Goal: Download file/media

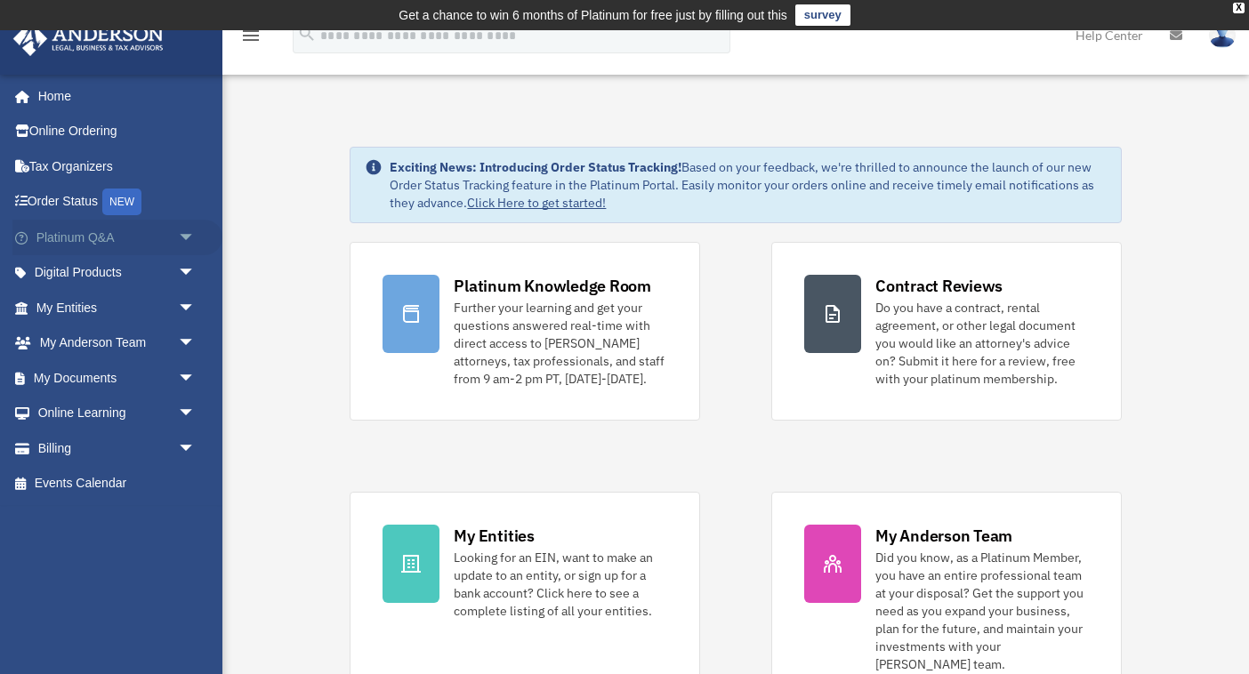
click at [187, 238] on span "arrow_drop_down" at bounding box center [196, 238] width 36 height 36
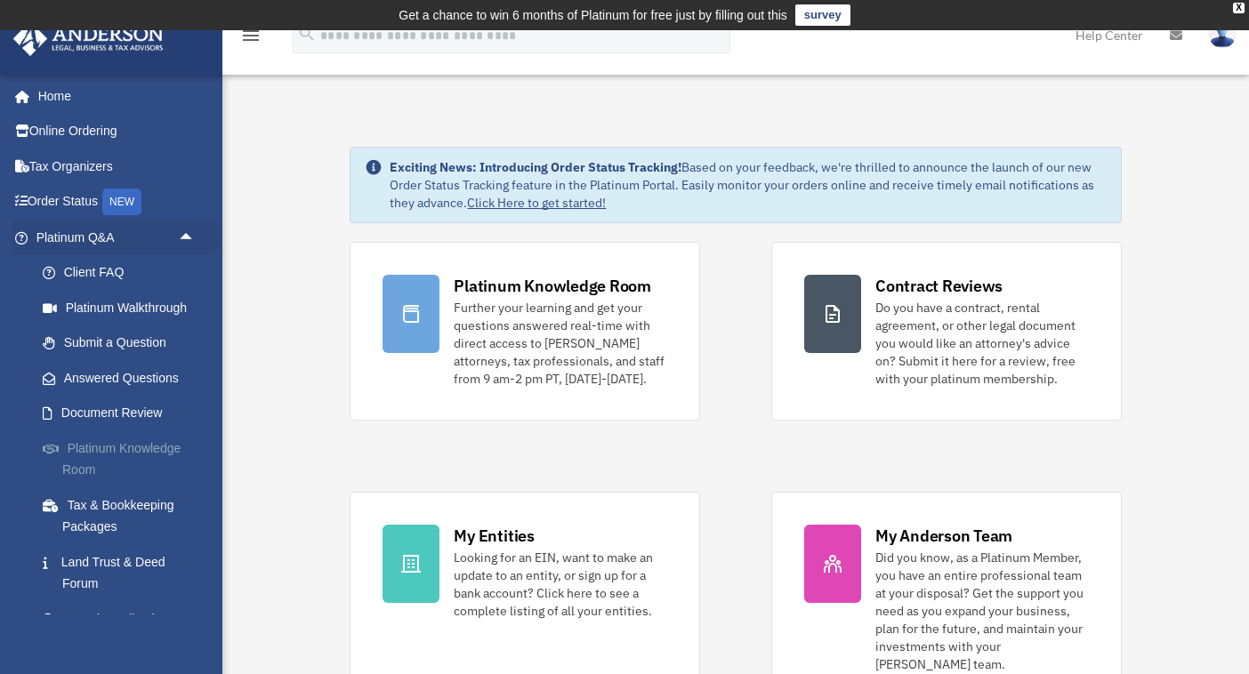
click at [89, 457] on link "Platinum Knowledge Room" at bounding box center [123, 458] width 197 height 57
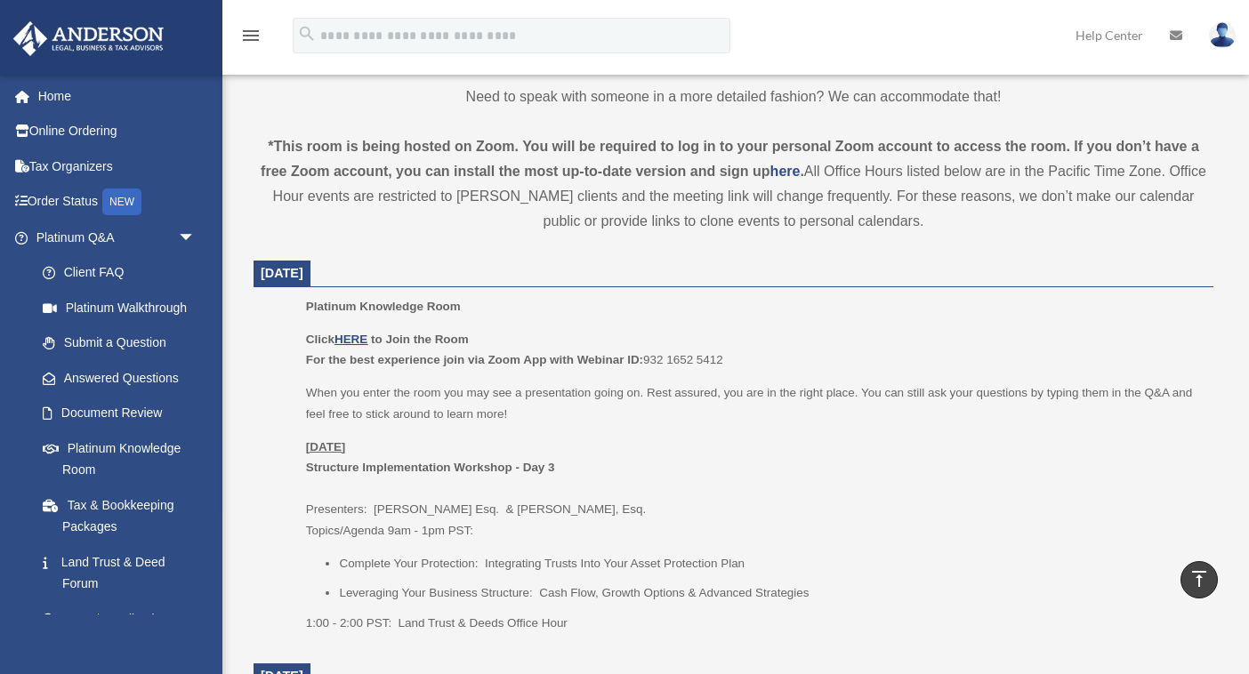
scroll to position [601, 0]
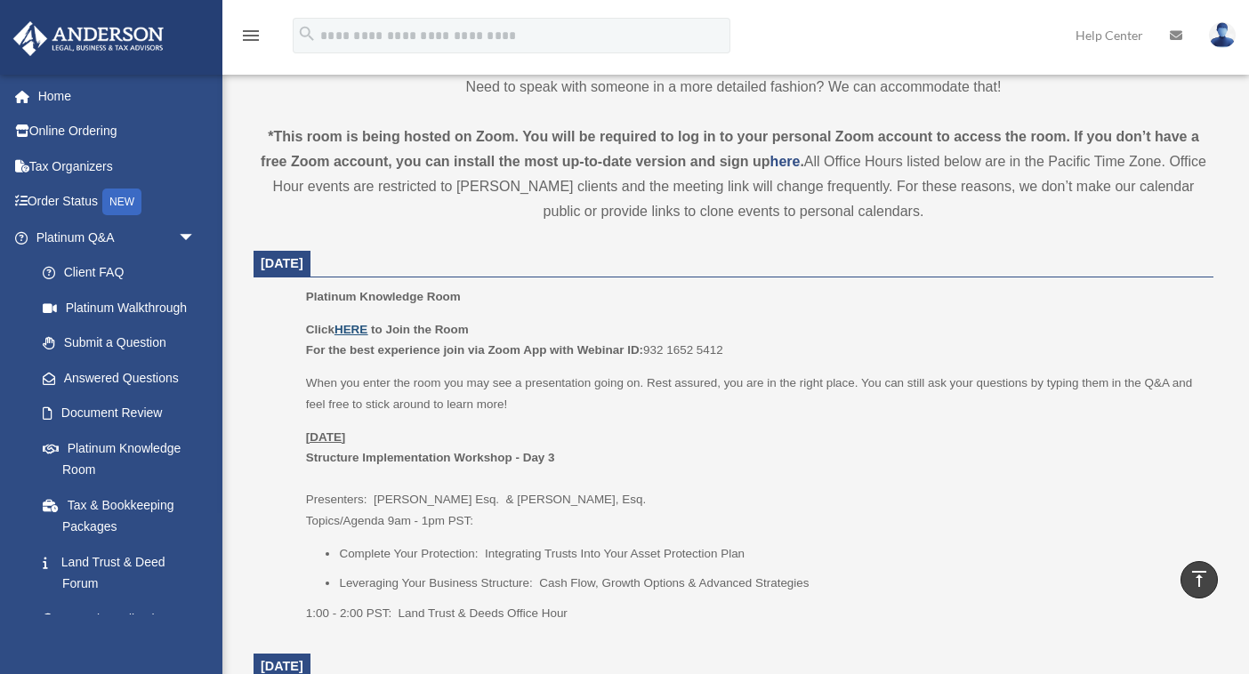
click at [347, 327] on u "HERE" at bounding box center [350, 329] width 33 height 13
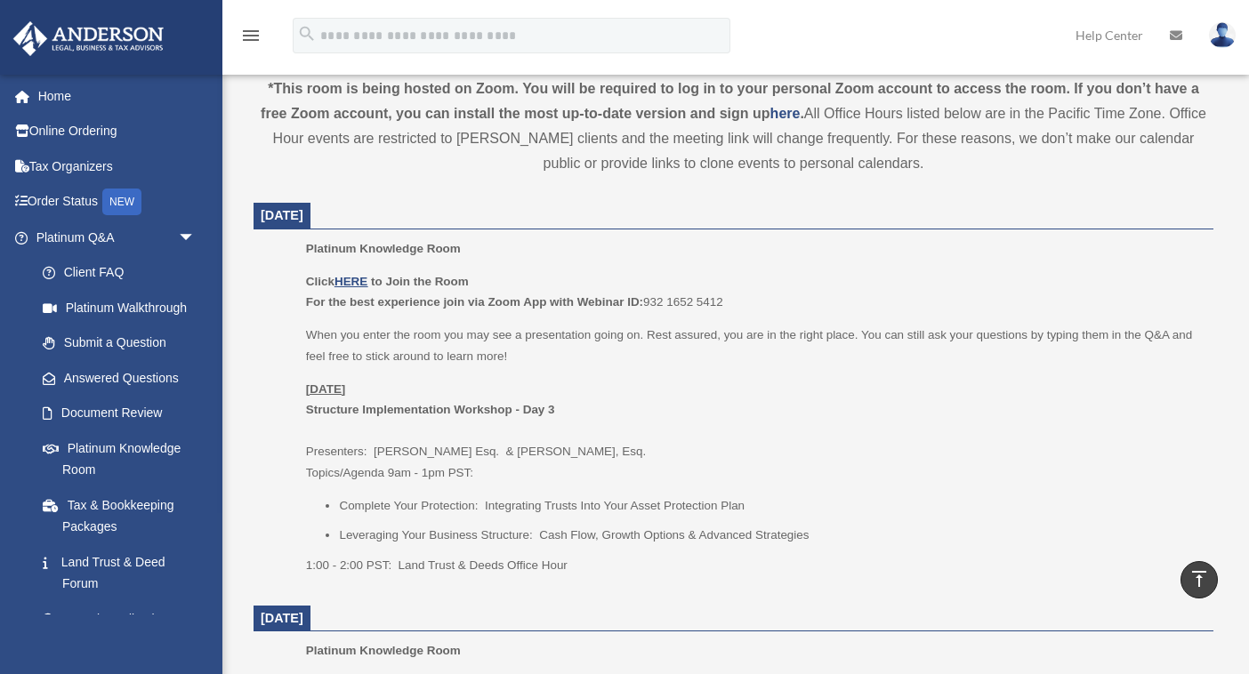
scroll to position [649, 0]
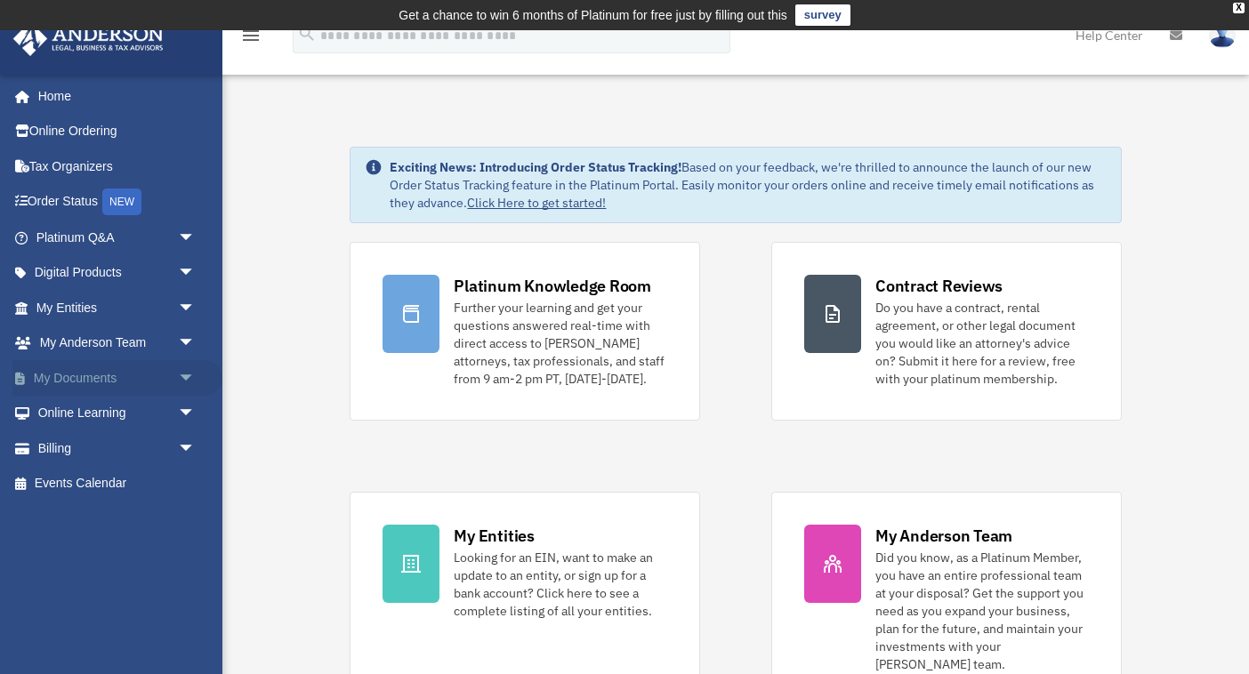
click at [178, 371] on span "arrow_drop_down" at bounding box center [196, 378] width 36 height 36
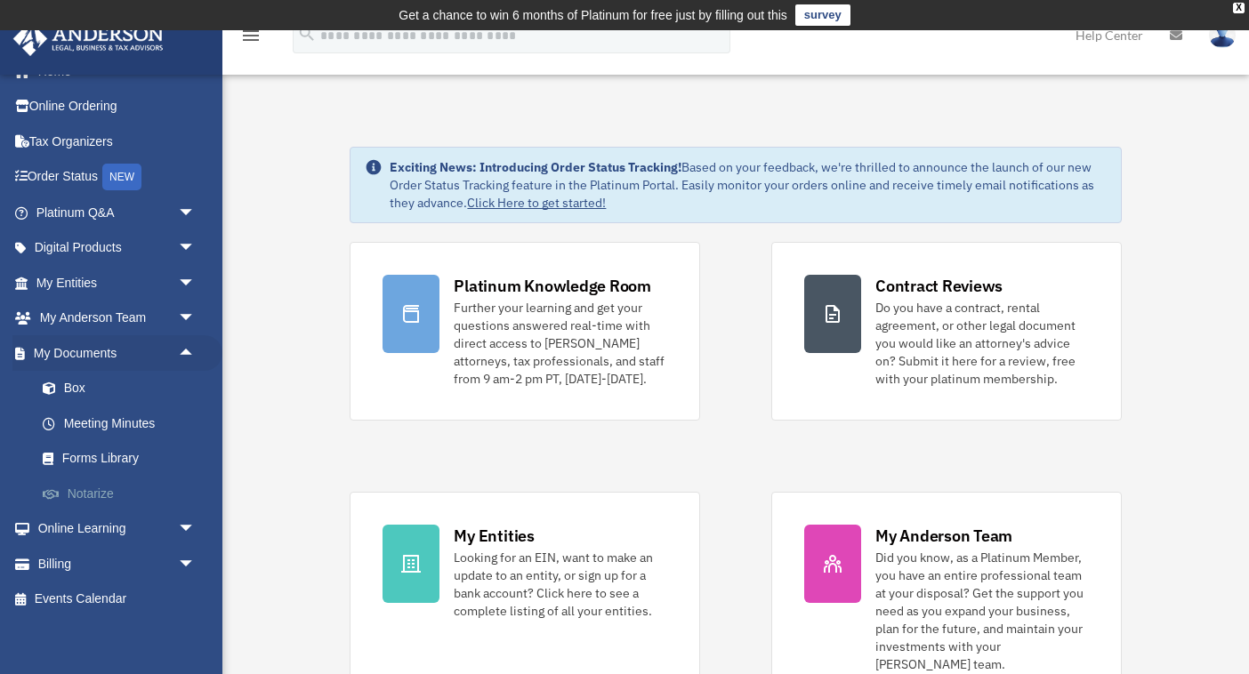
scroll to position [24, 0]
click at [133, 422] on link "Meeting Minutes" at bounding box center [123, 424] width 197 height 36
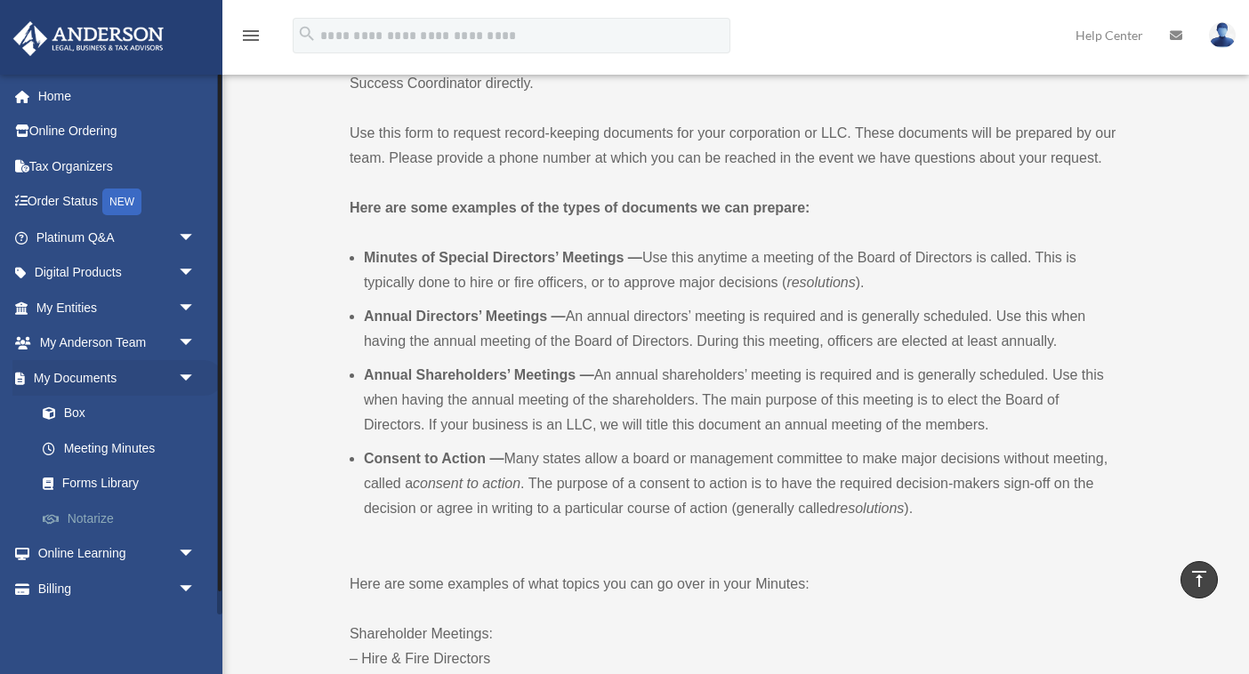
scroll to position [133, 0]
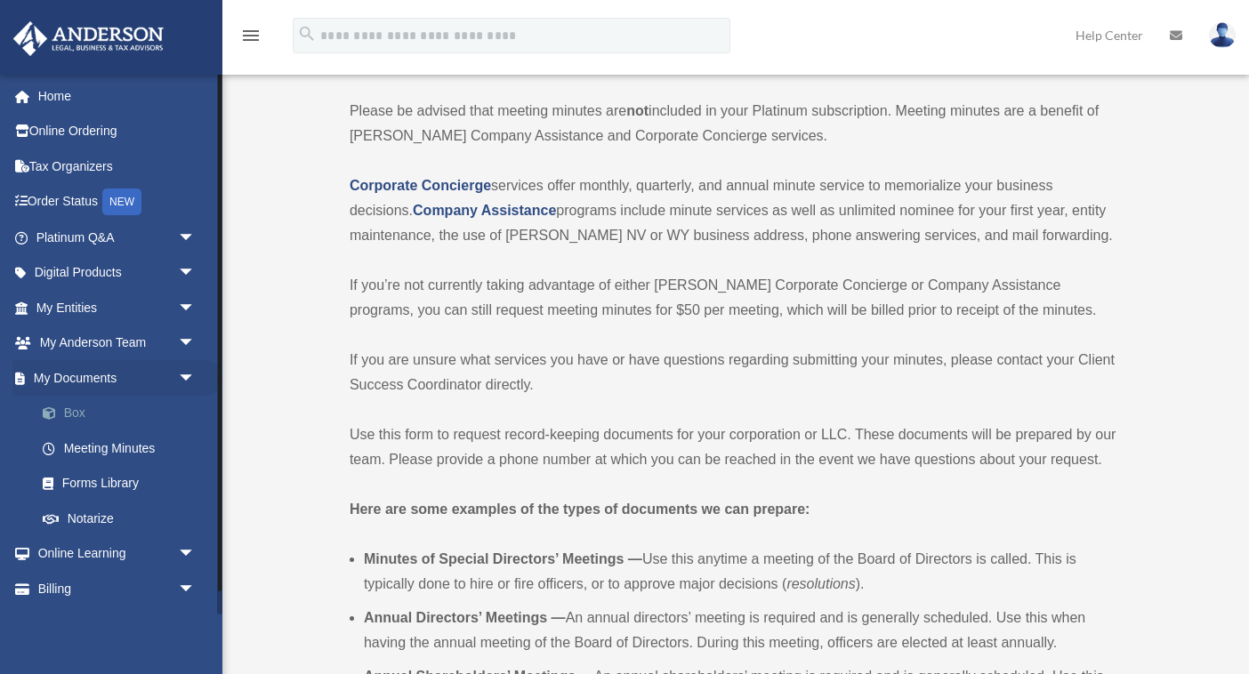
click at [73, 402] on link "Box" at bounding box center [123, 414] width 197 height 36
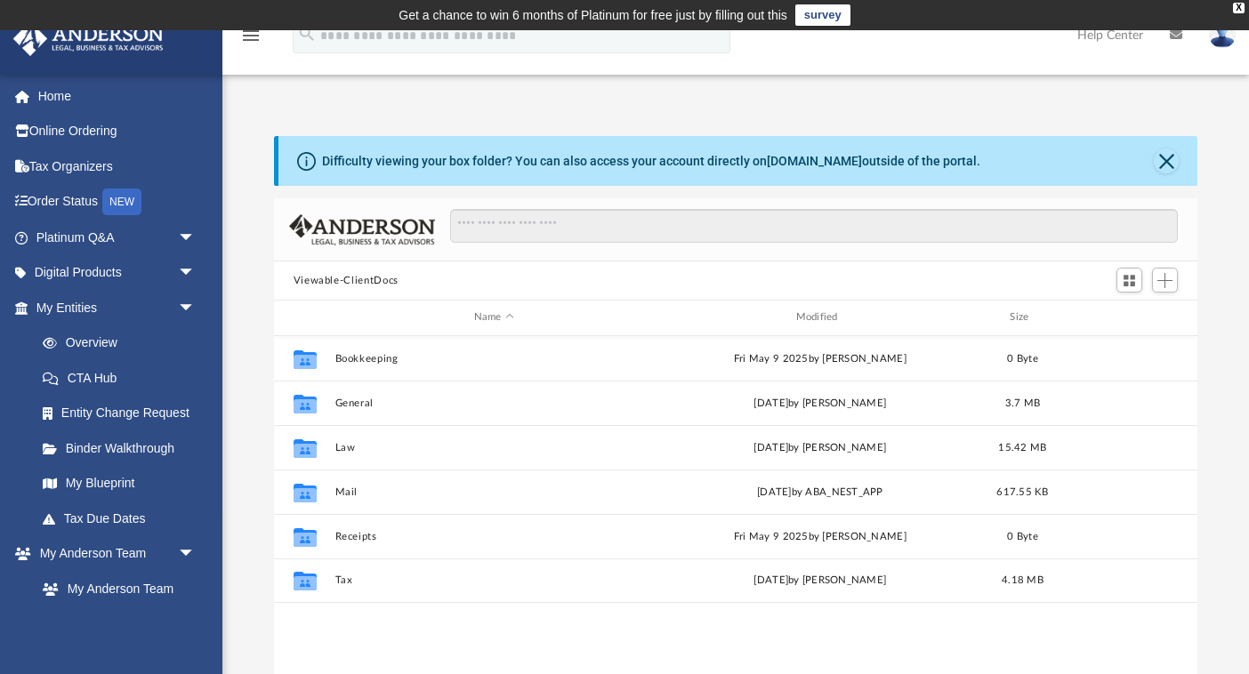
scroll to position [405, 923]
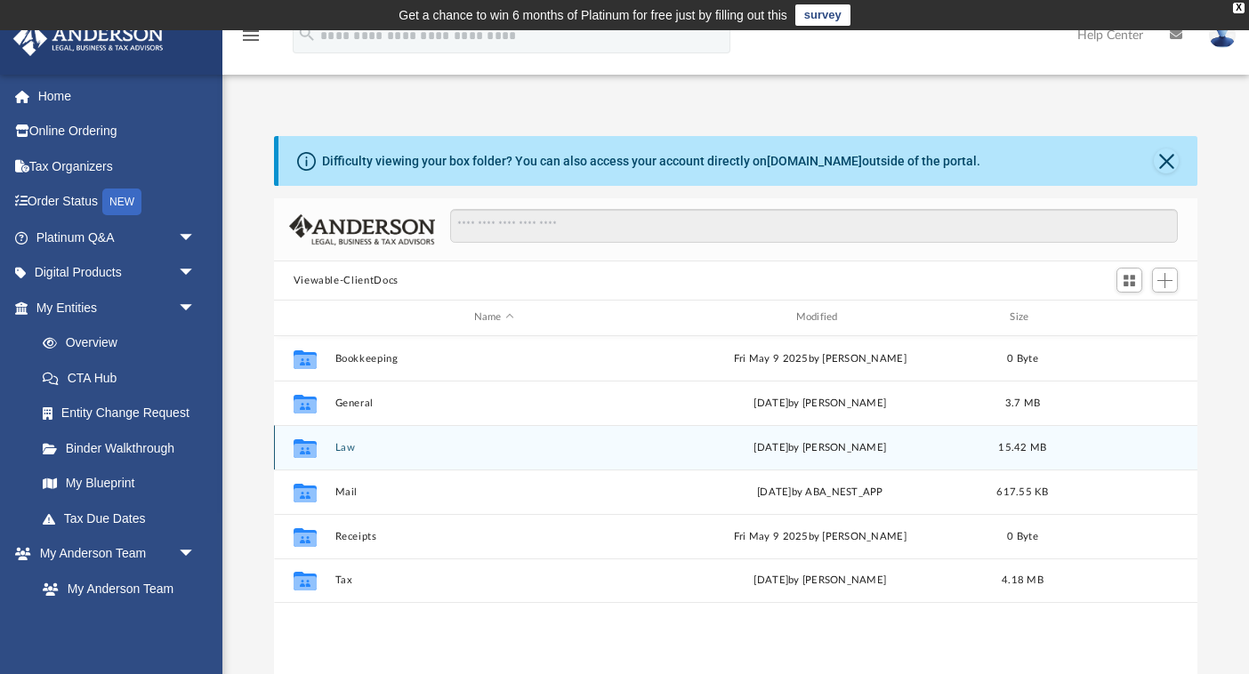
click at [352, 449] on button "Law" at bounding box center [493, 448] width 318 height 12
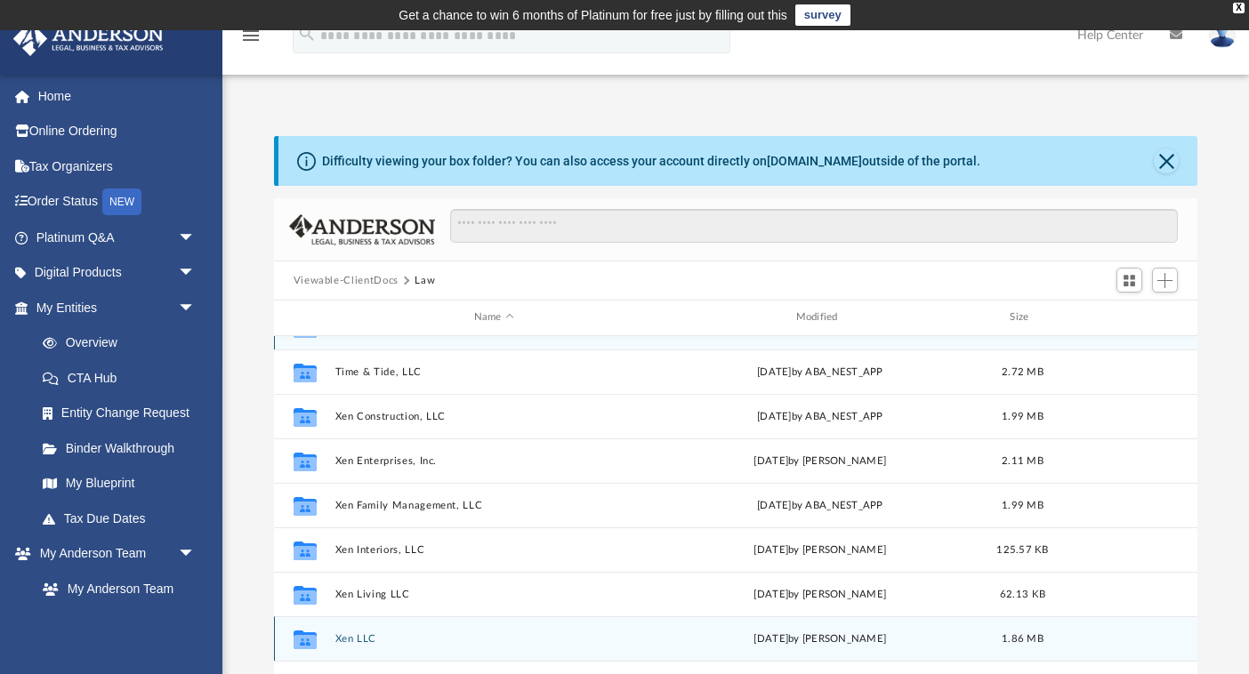
scroll to position [31, 0]
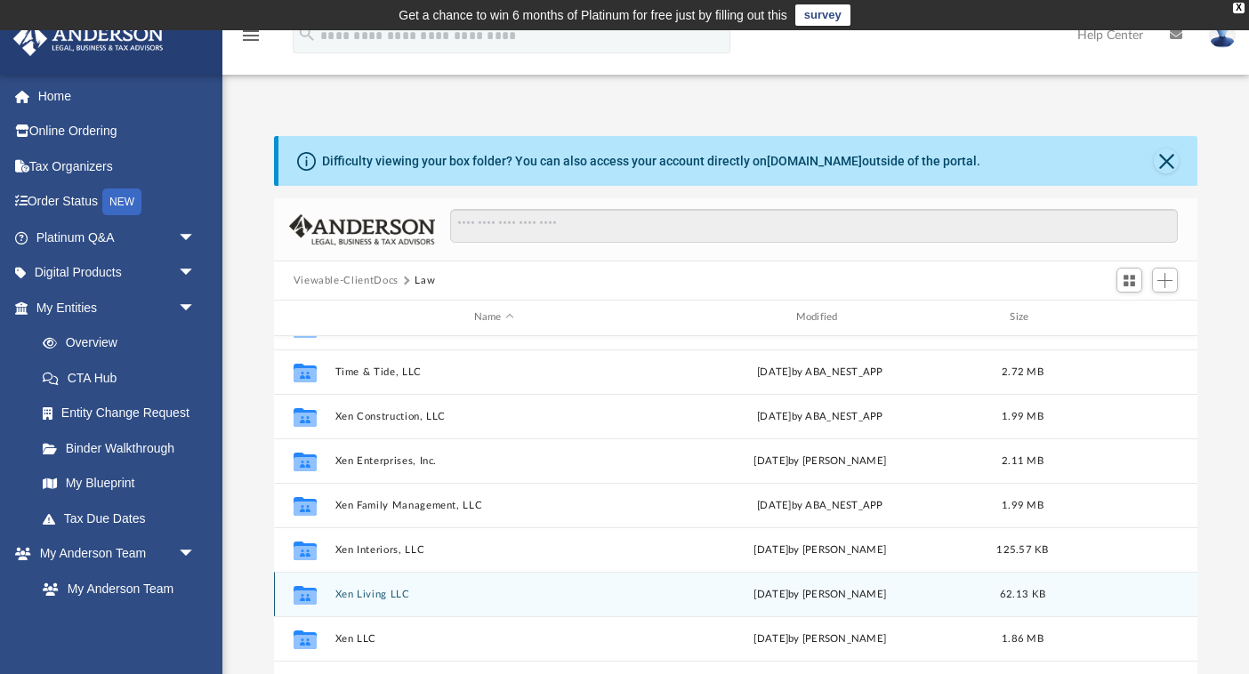
click at [378, 598] on button "Xen Living LLC" at bounding box center [493, 595] width 318 height 12
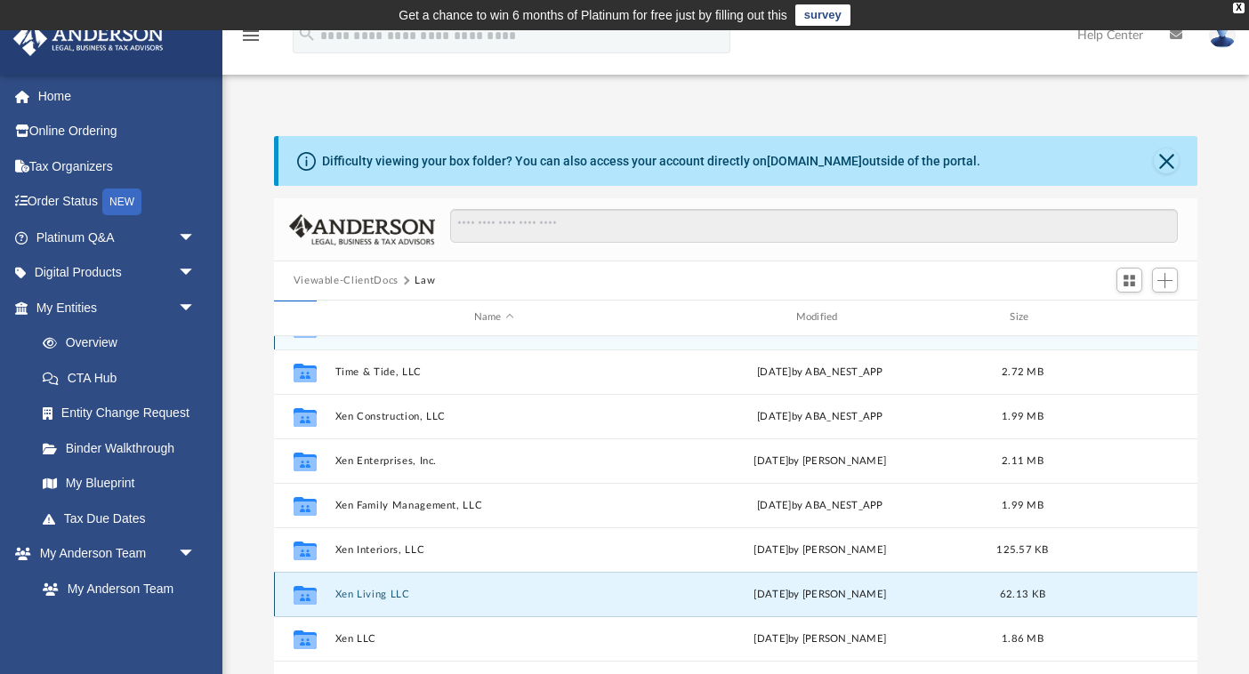
scroll to position [0, 0]
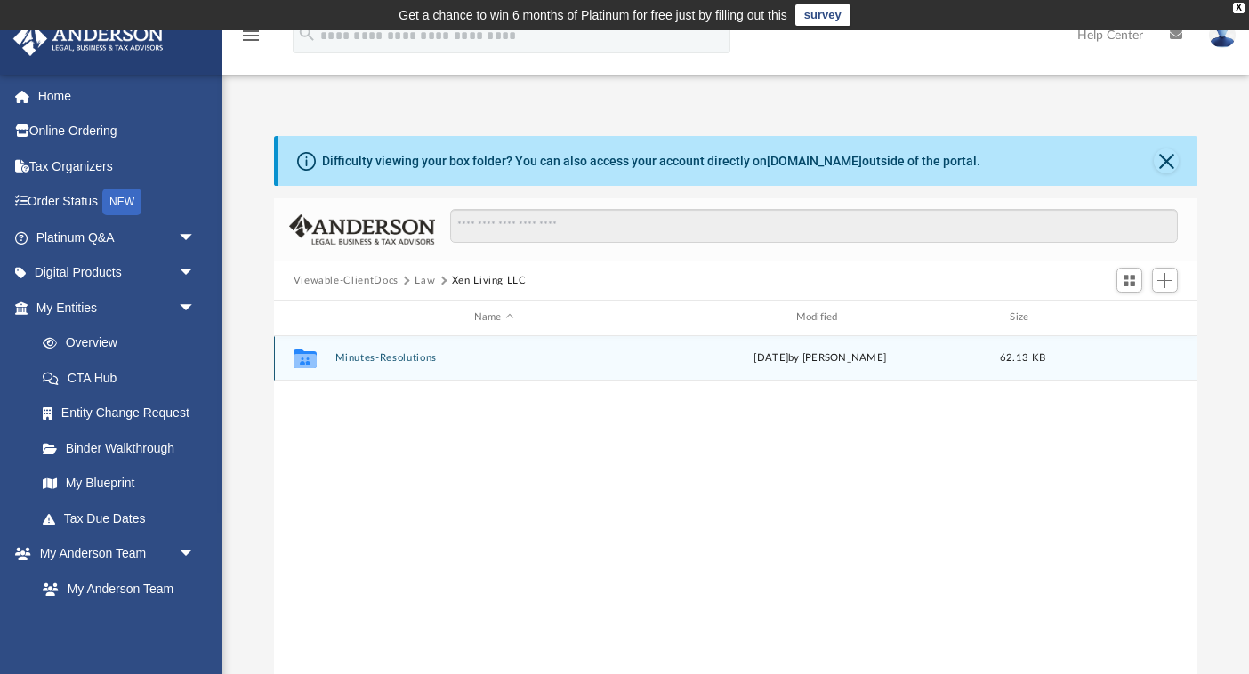
click at [420, 358] on button "Minutes-Resolutions" at bounding box center [493, 358] width 318 height 12
click at [468, 358] on button "2025.08.25 - Xen Living LLC - Special Members Meeting.pdf" at bounding box center [493, 358] width 318 height 12
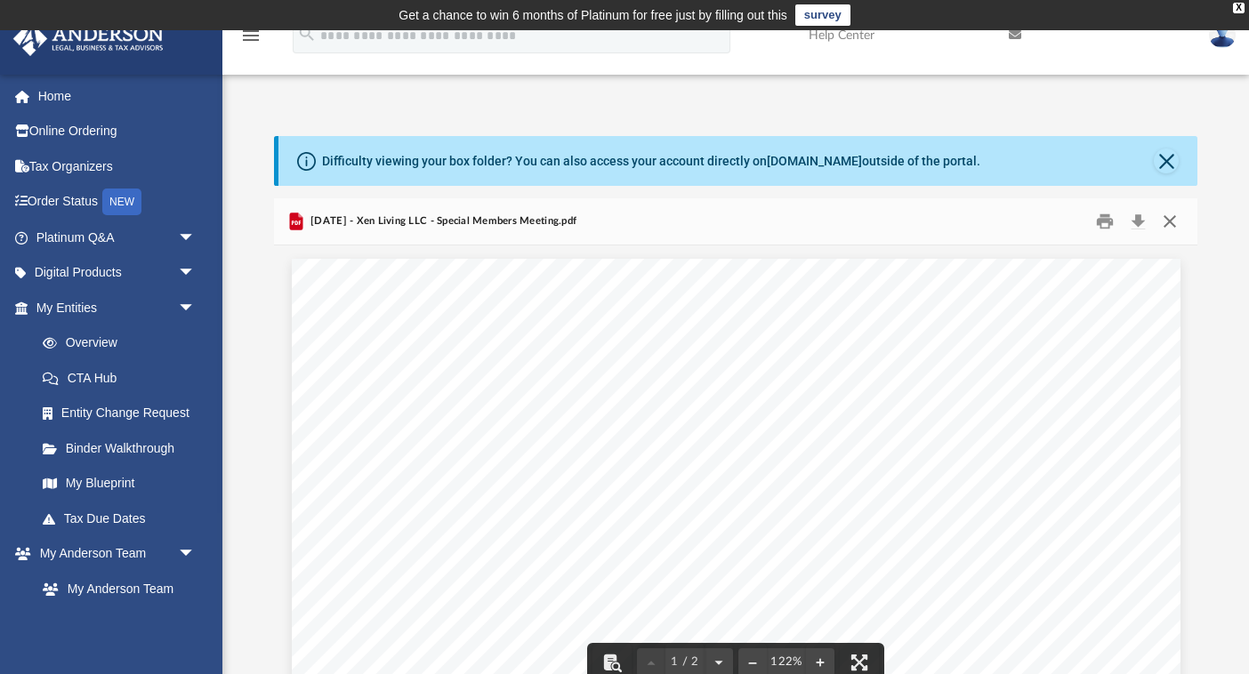
click at [1174, 219] on button "Close" at bounding box center [1170, 222] width 32 height 28
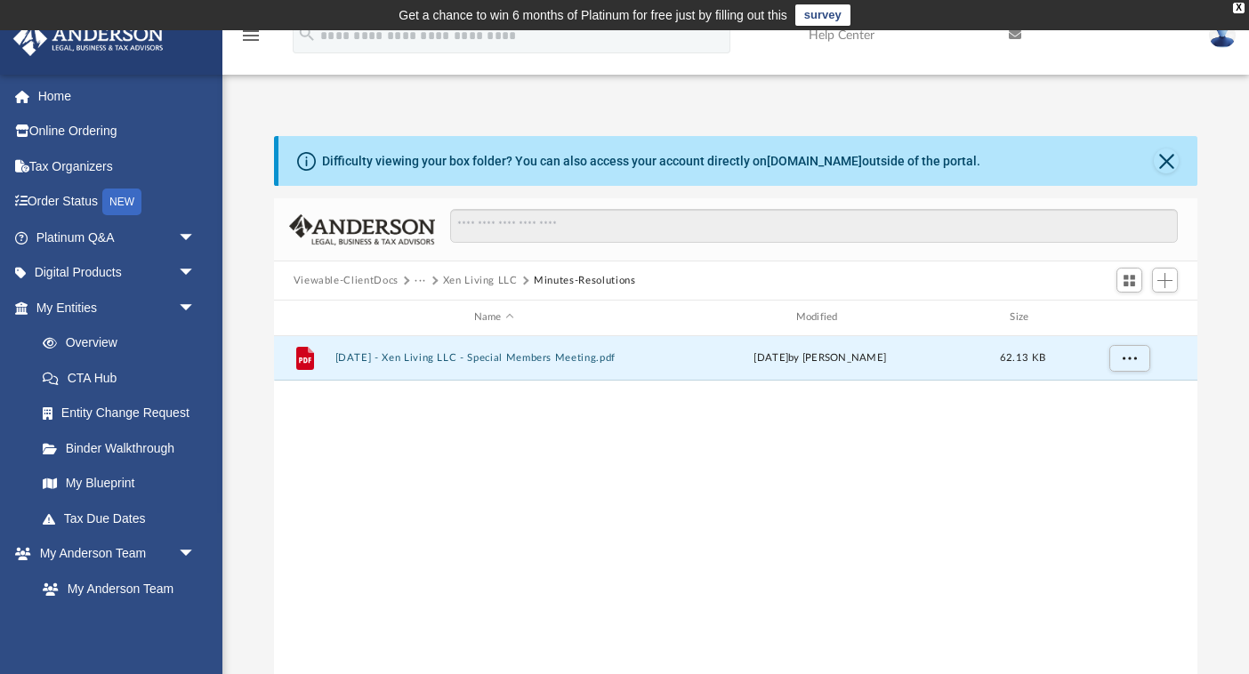
click at [489, 279] on button "Xen Living LLC" at bounding box center [480, 281] width 75 height 16
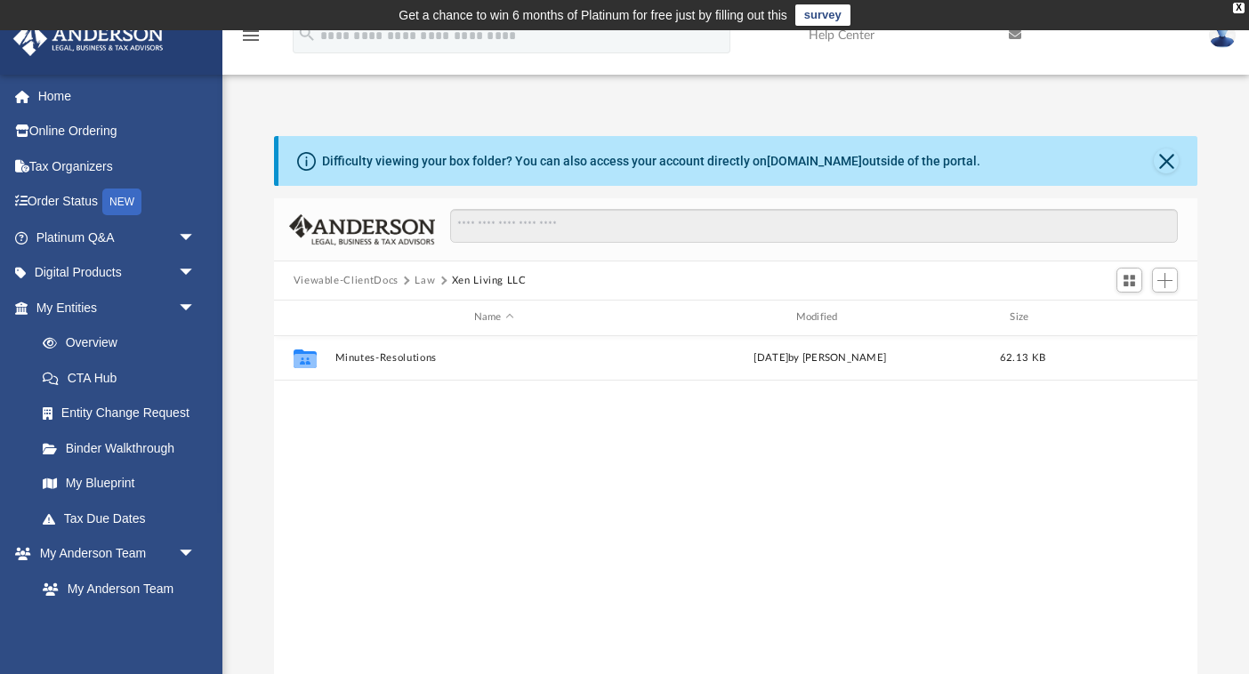
click at [421, 281] on button "Law" at bounding box center [424, 281] width 20 height 16
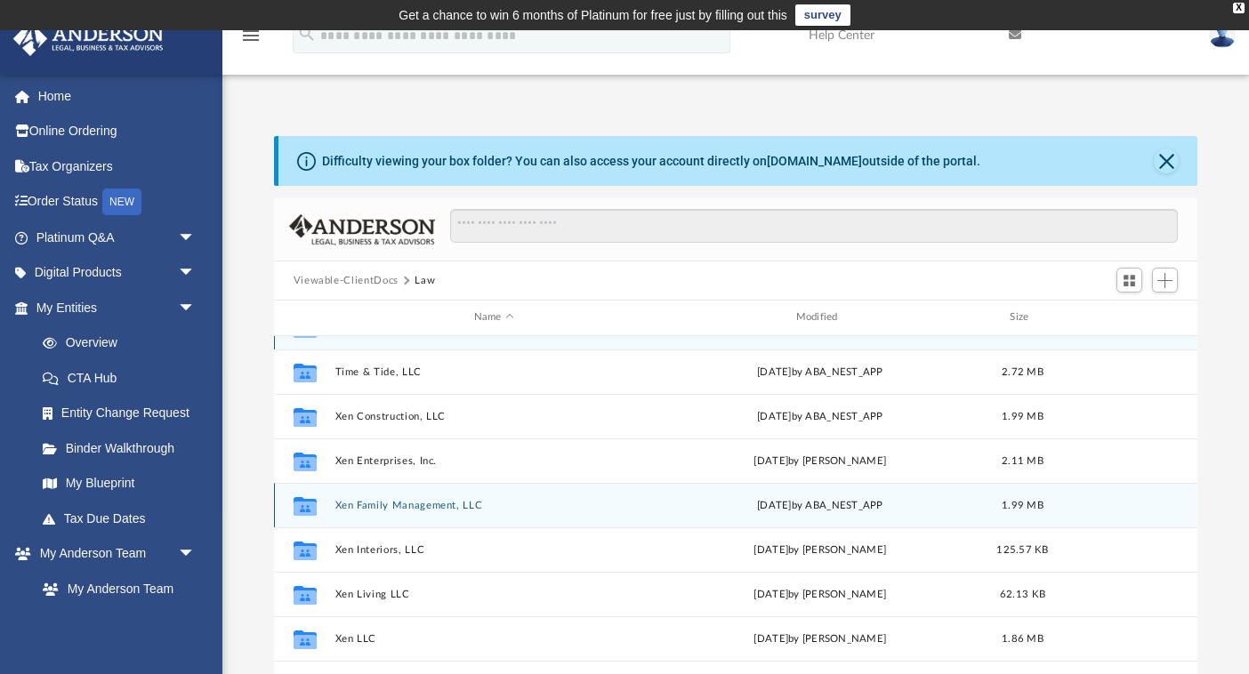
scroll to position [31, 0]
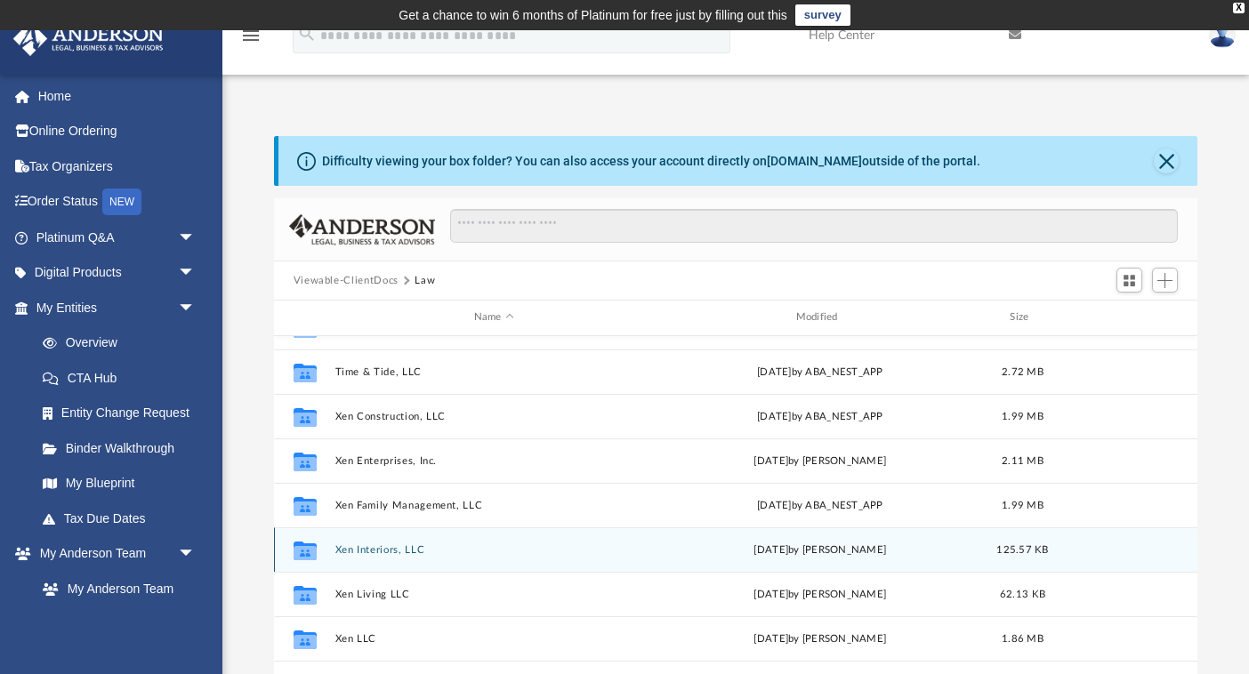
click at [402, 548] on button "Xen Interiors, LLC" at bounding box center [493, 550] width 318 height 12
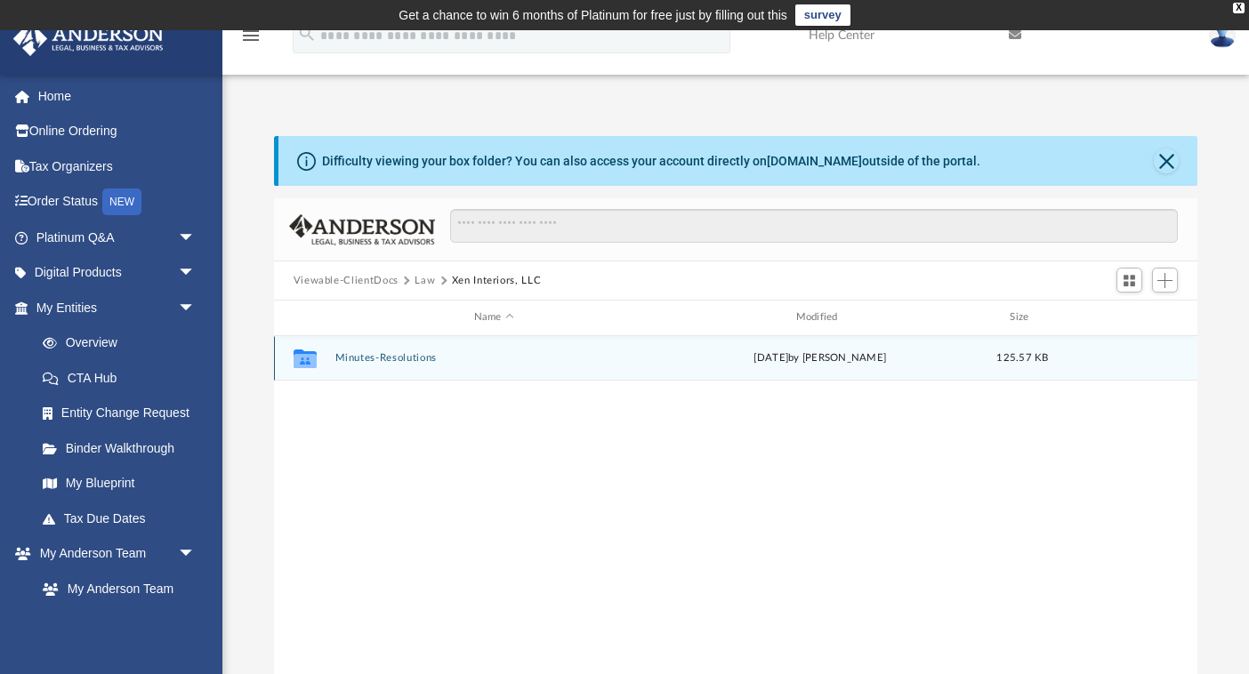
scroll to position [0, 0]
click at [375, 361] on button "Minutes-Resolutions" at bounding box center [493, 358] width 318 height 12
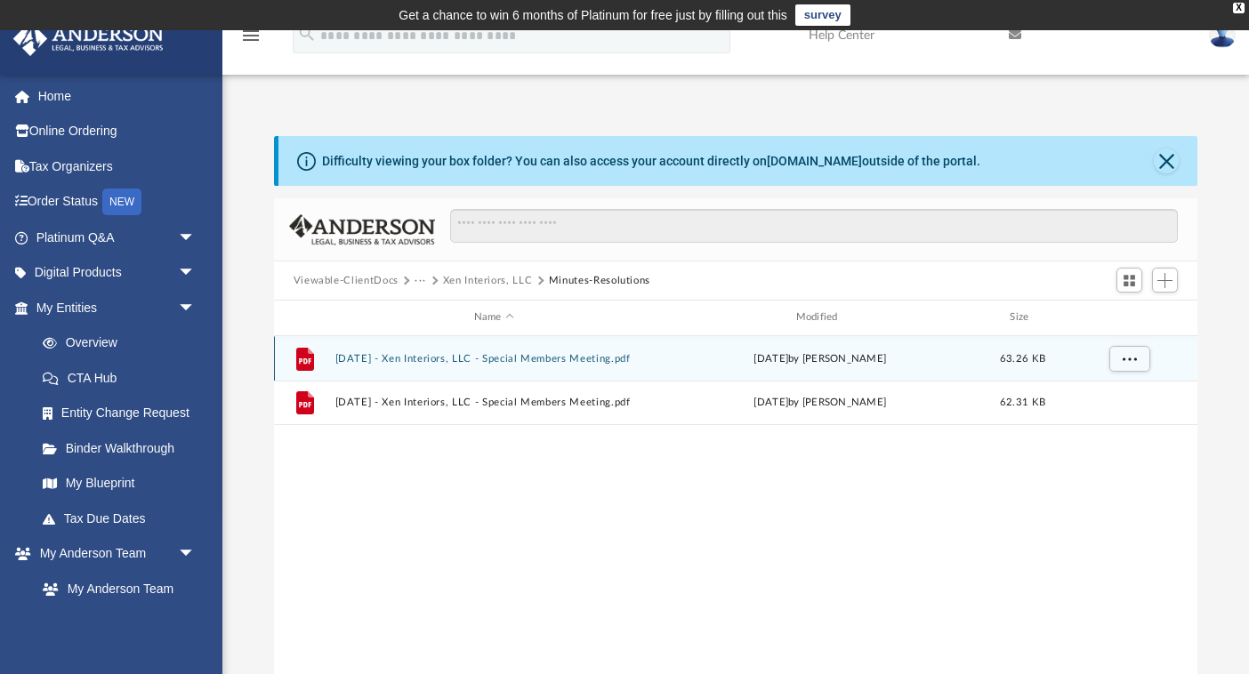
click at [569, 360] on button "2025.08.16 - Xen Interiors, LLC - Special Members Meeting.pdf" at bounding box center [493, 359] width 318 height 12
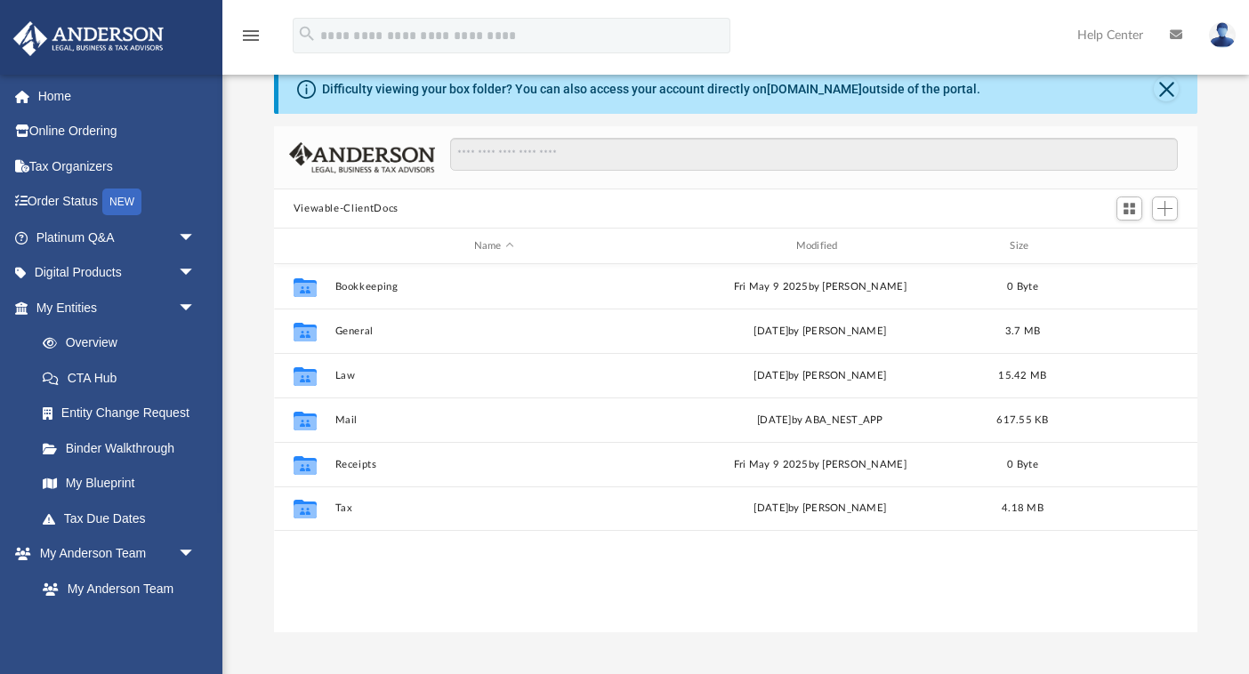
scroll to position [405, 923]
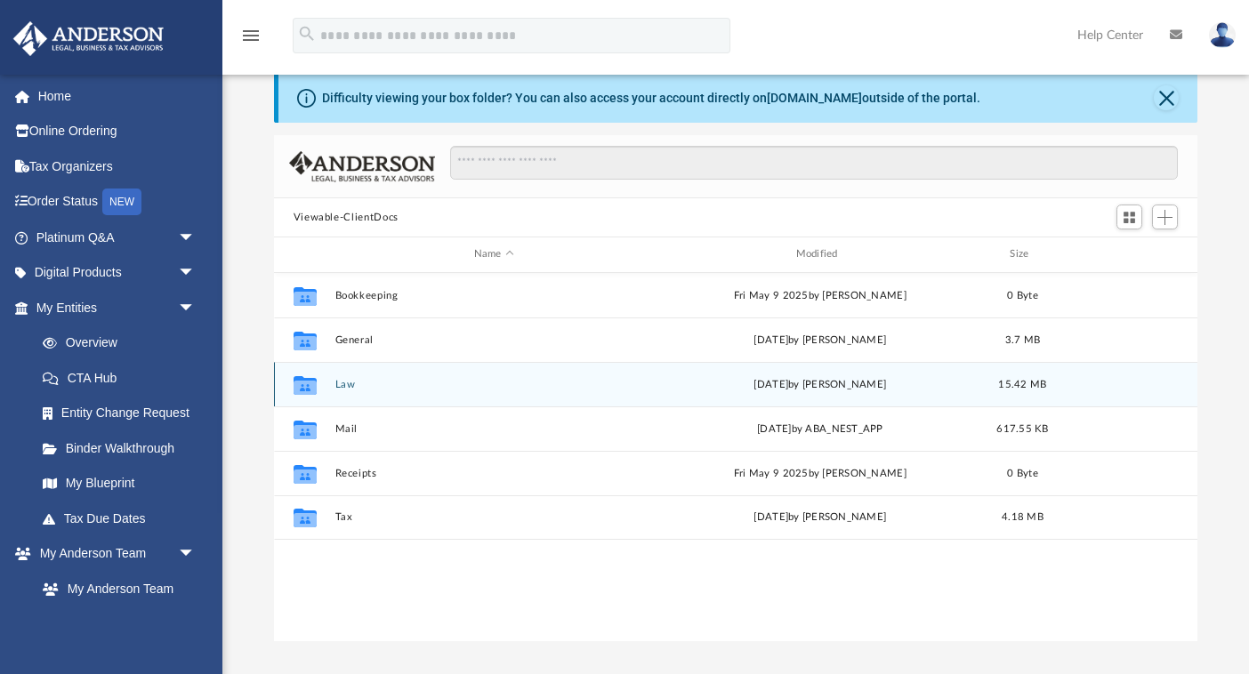
click at [346, 392] on div "Collaborated Folder Law Thu Sep 11 2025 by Nikki Llagas 15.42 MB" at bounding box center [736, 384] width 924 height 44
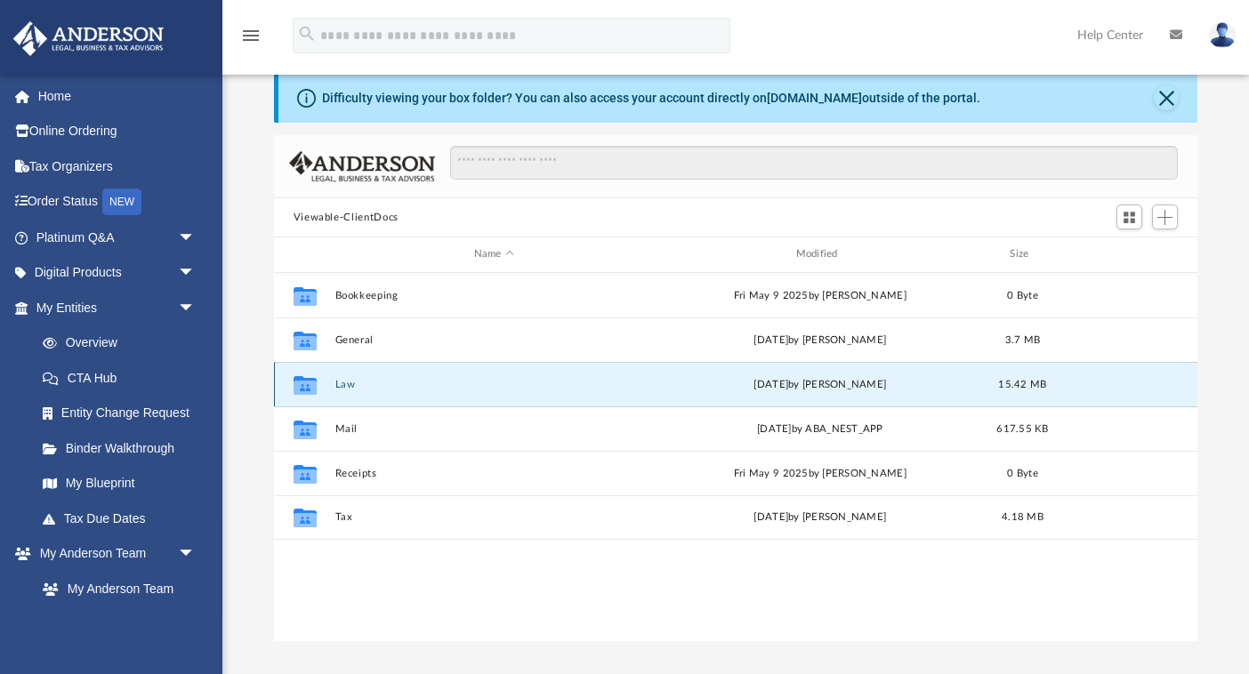
click at [344, 388] on button "Law" at bounding box center [493, 385] width 318 height 12
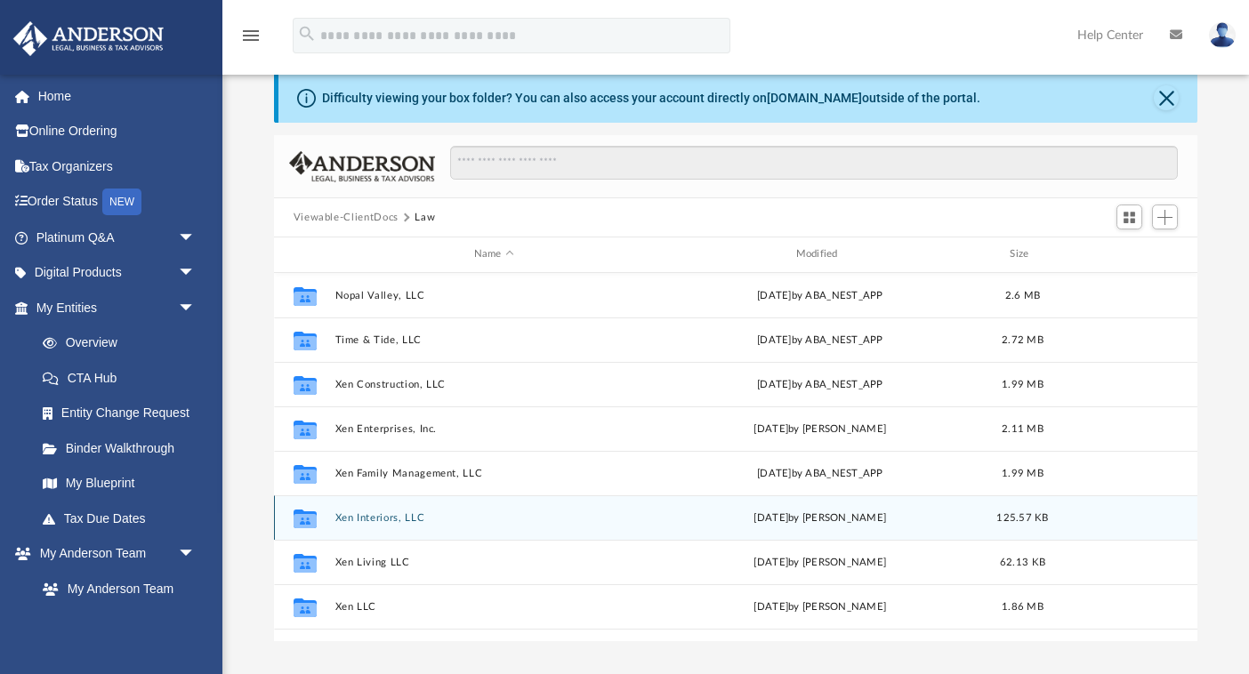
click at [394, 515] on button "Xen Interiors, LLC" at bounding box center [493, 518] width 318 height 12
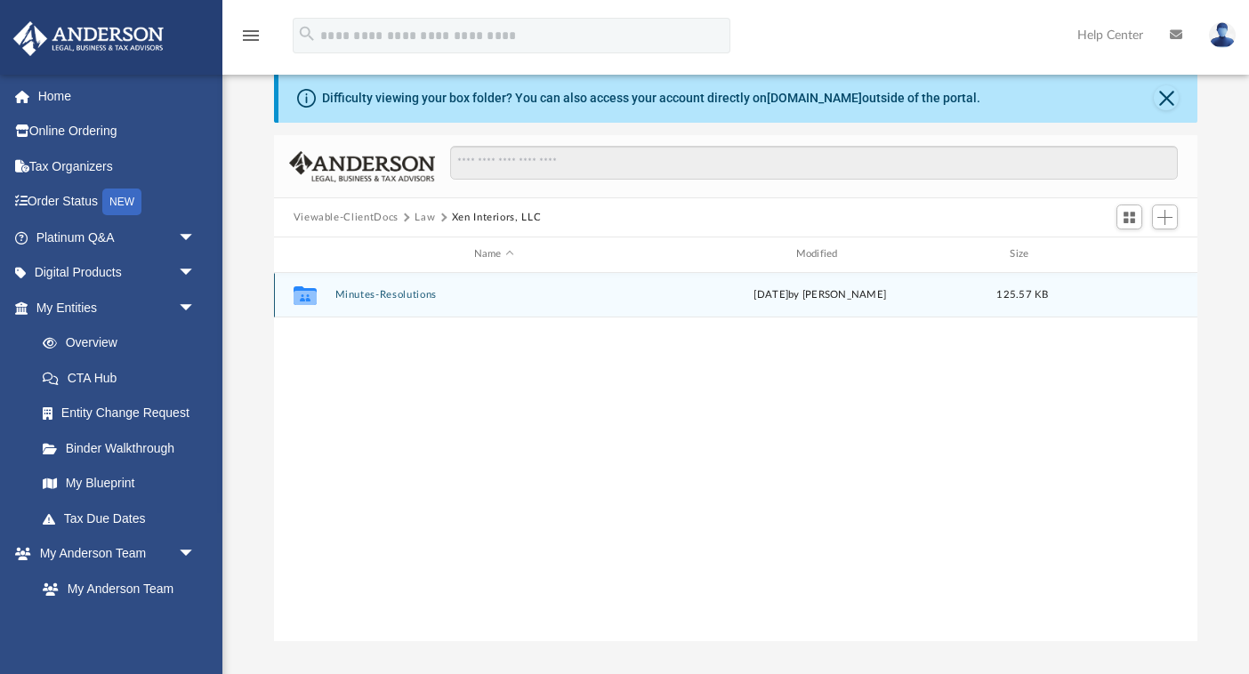
click at [405, 301] on div "Collaborated Folder Minutes-Resolutions Thu Sep 11 2025 by Nikki Llagas 125.57 …" at bounding box center [736, 295] width 924 height 44
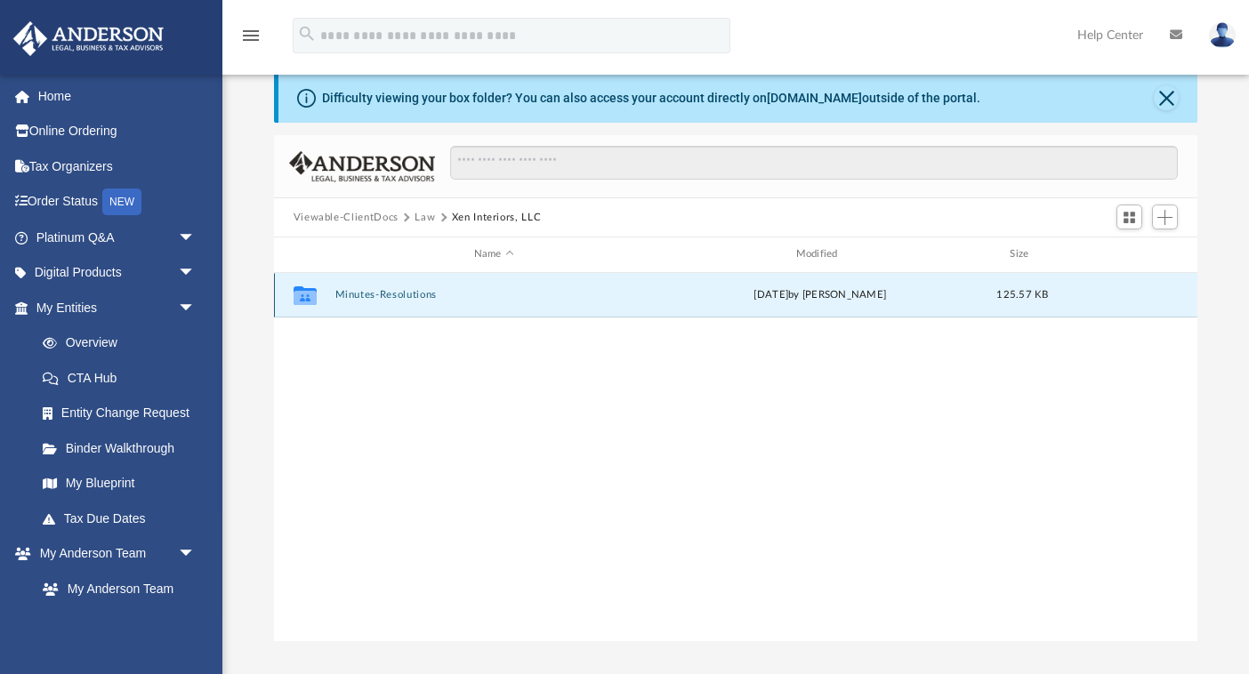
click at [410, 292] on button "Minutes-Resolutions" at bounding box center [493, 295] width 318 height 12
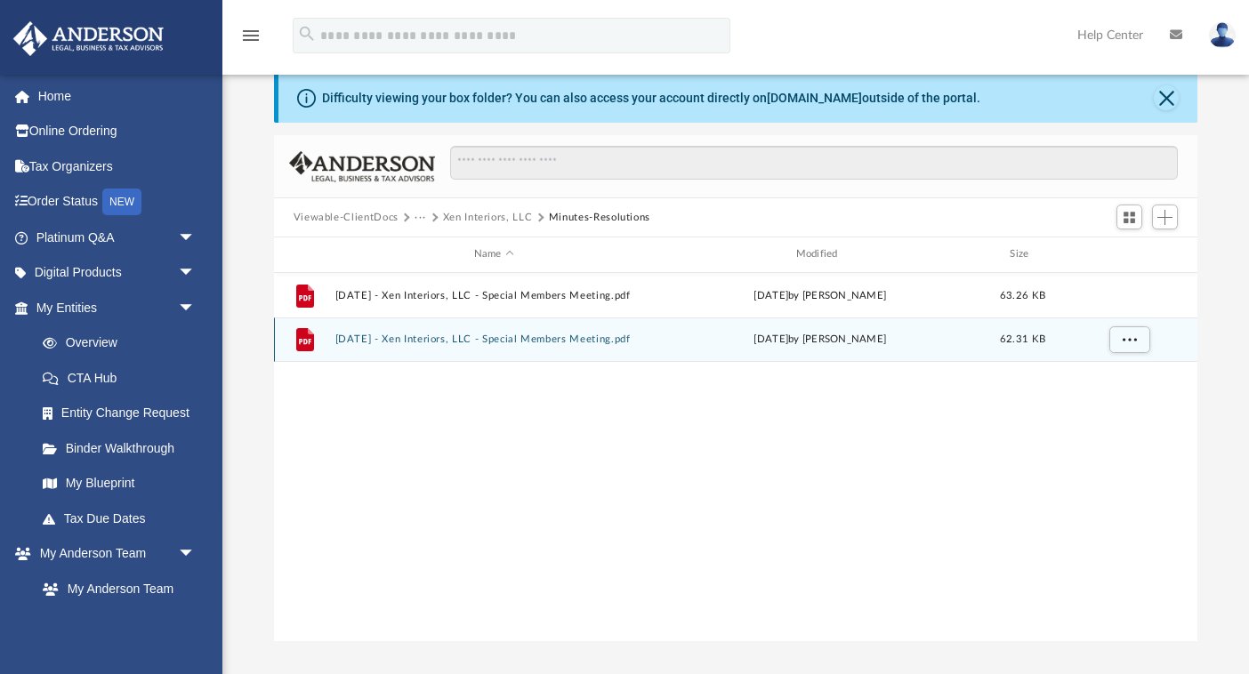
click at [588, 332] on div "File 2025.08.25 - Xen Interiors, LLC - Special Members Meeting.pdf Thu Sep 11 2…" at bounding box center [736, 340] width 924 height 44
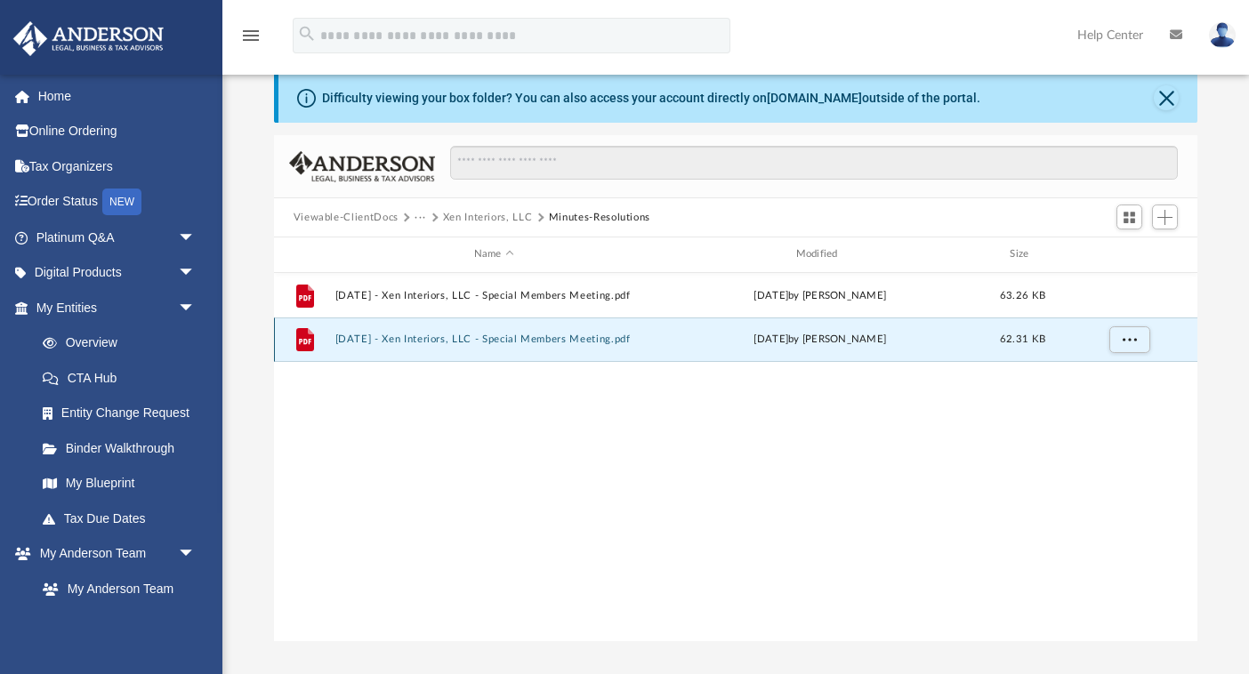
click at [588, 332] on div "File 2025.08.25 - Xen Interiors, LLC - Special Members Meeting.pdf Thu Sep 11 2…" at bounding box center [736, 340] width 924 height 44
click at [561, 335] on button "2025.08.25 - Xen Interiors, LLC - Special Members Meeting.pdf" at bounding box center [493, 340] width 318 height 12
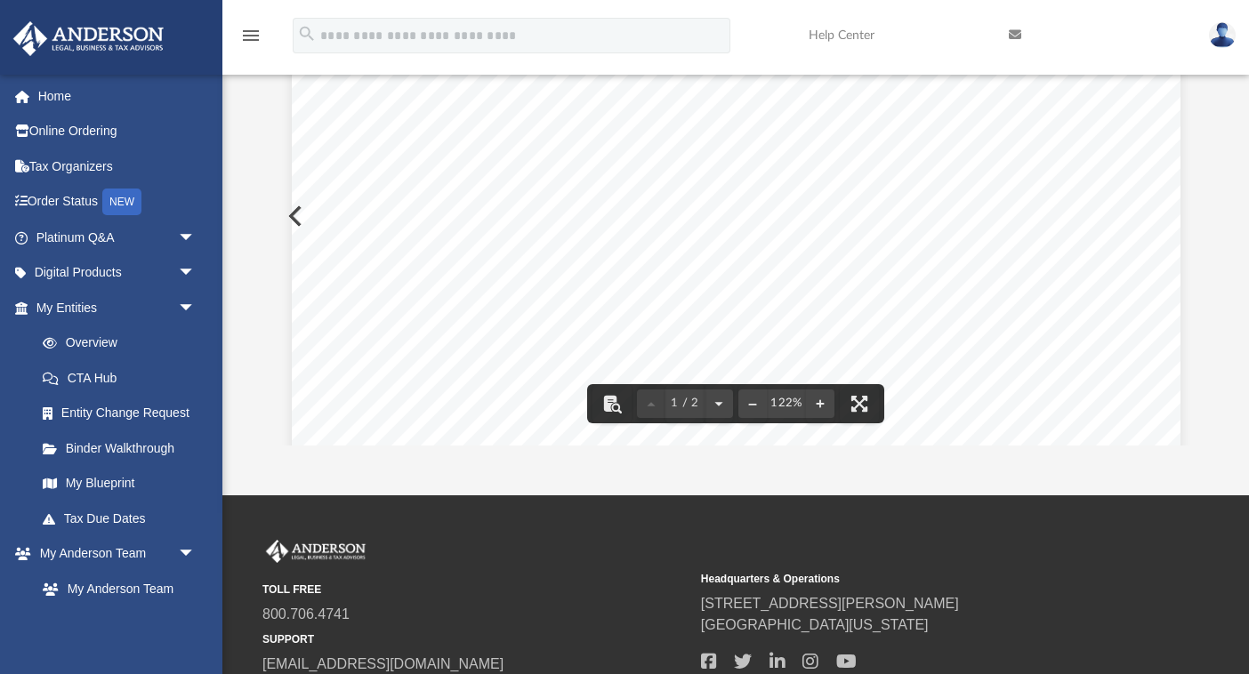
scroll to position [0, 0]
click at [296, 221] on div "Erica Chavarria Also Present: Jesus Chavarria Erica Chavarria was appointed tem…" at bounding box center [736, 575] width 889 height 1150
click at [289, 219] on button "Preview" at bounding box center [293, 216] width 39 height 50
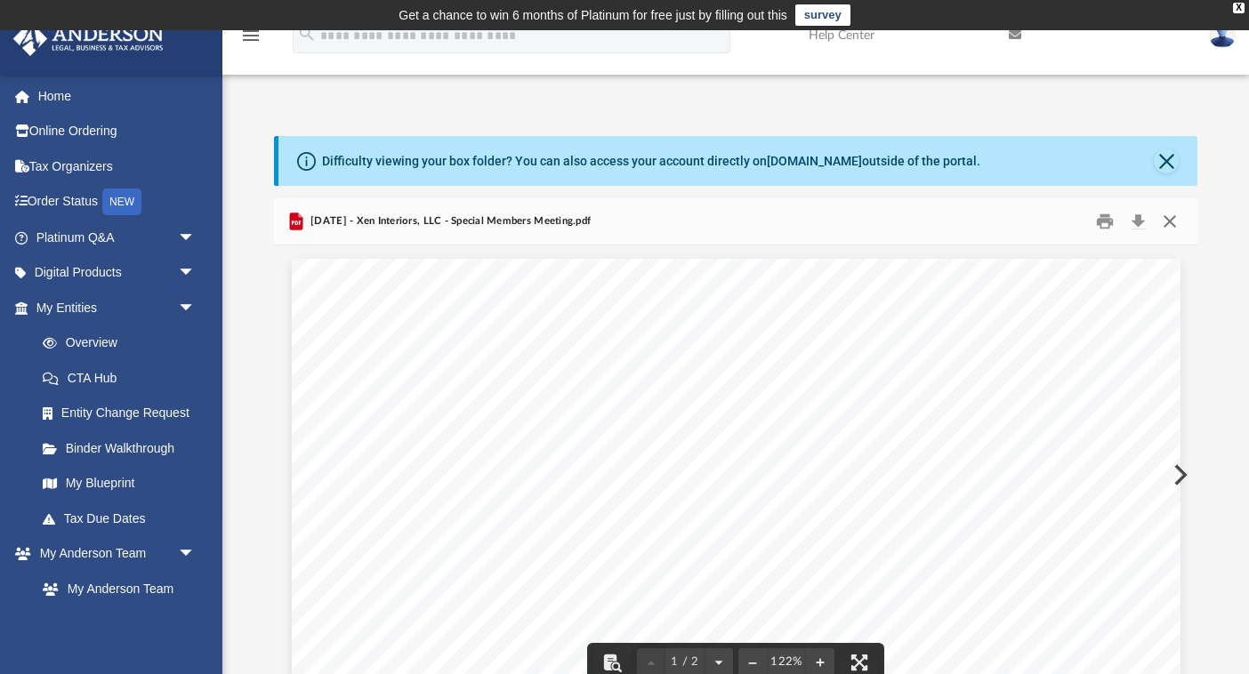
click at [1171, 224] on button "Close" at bounding box center [1170, 222] width 32 height 28
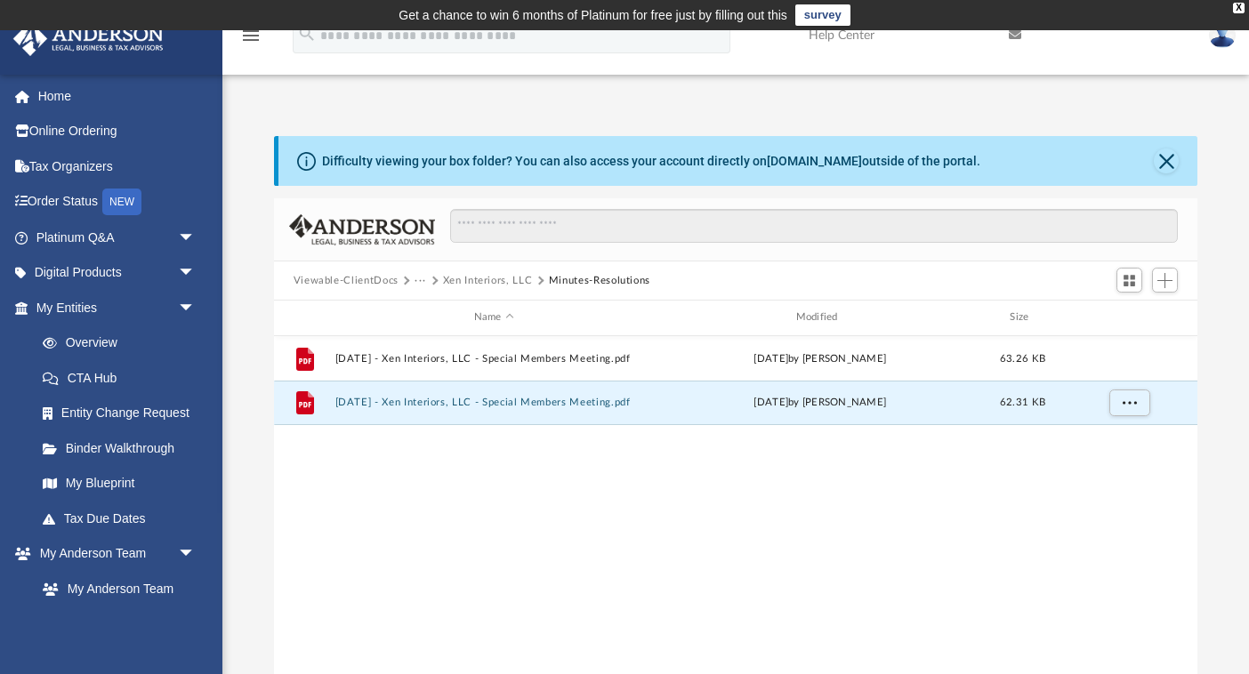
click at [455, 281] on button "Xen Interiors, LLC" at bounding box center [488, 281] width 90 height 16
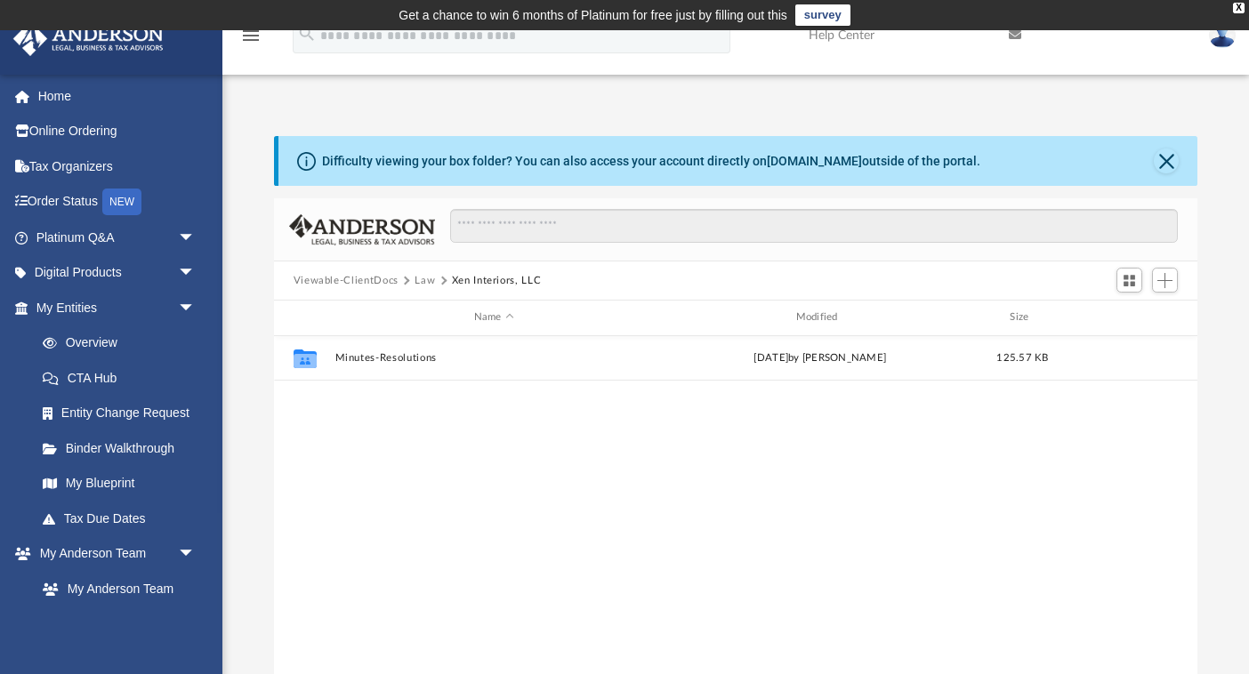
click at [422, 283] on button "Law" at bounding box center [424, 281] width 20 height 16
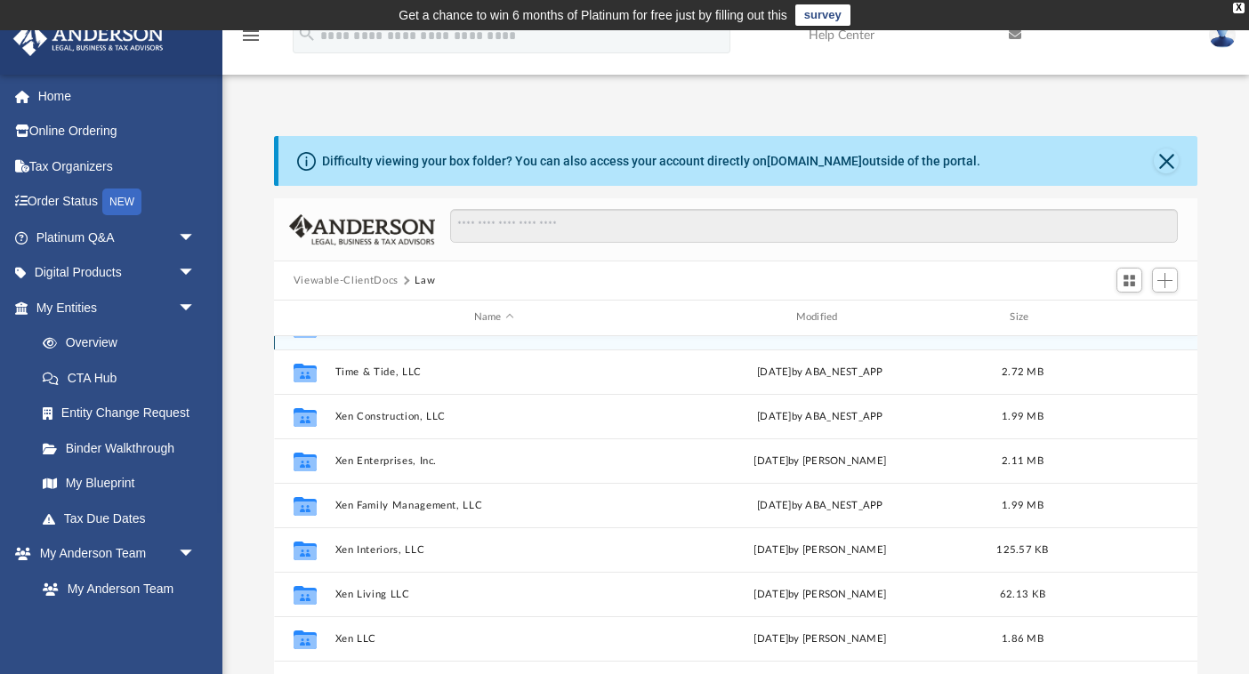
scroll to position [31, 0]
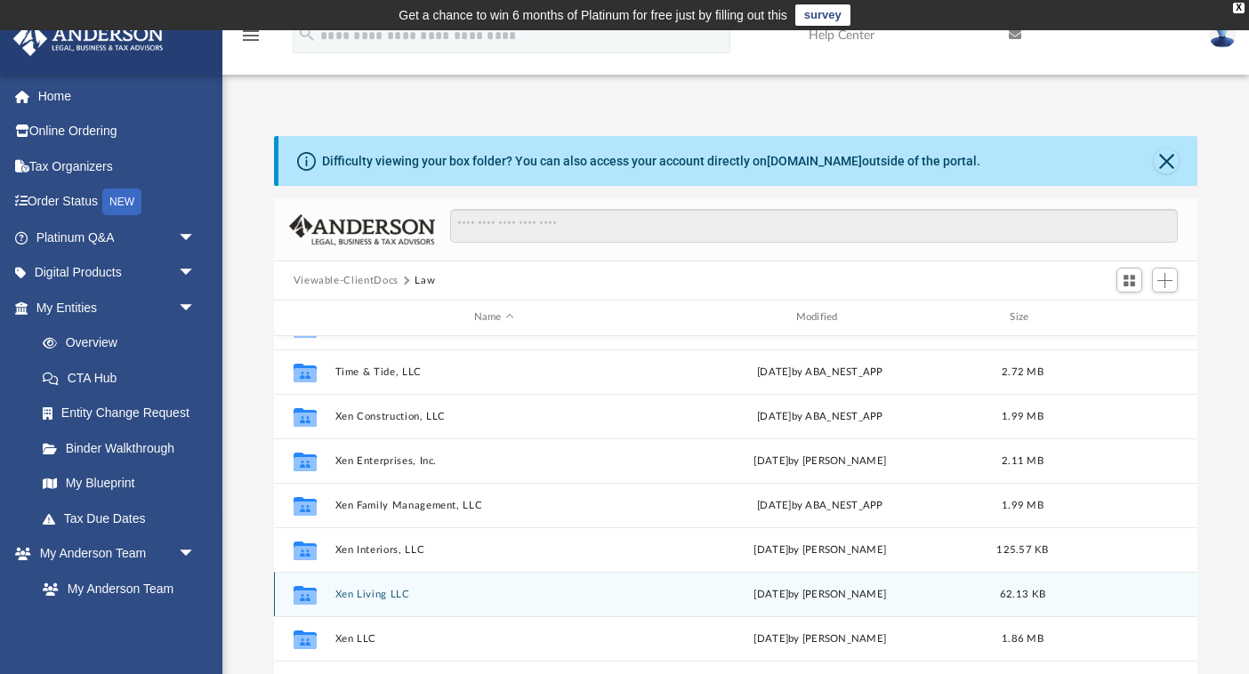
click at [374, 593] on button "Xen Living LLC" at bounding box center [493, 595] width 318 height 12
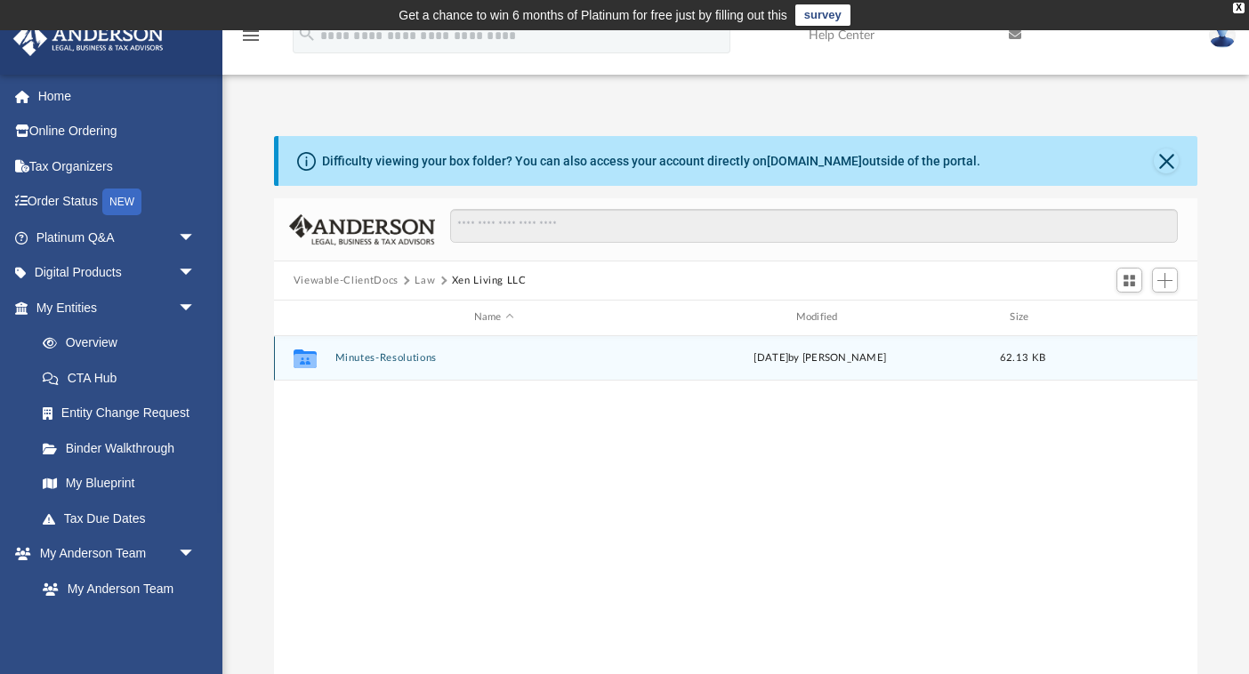
scroll to position [0, 0]
click at [401, 358] on button "Minutes-Resolutions" at bounding box center [493, 358] width 318 height 12
click at [573, 361] on button "2025.08.25 - Xen Living LLC - Special Members Meeting.pdf" at bounding box center [493, 358] width 318 height 12
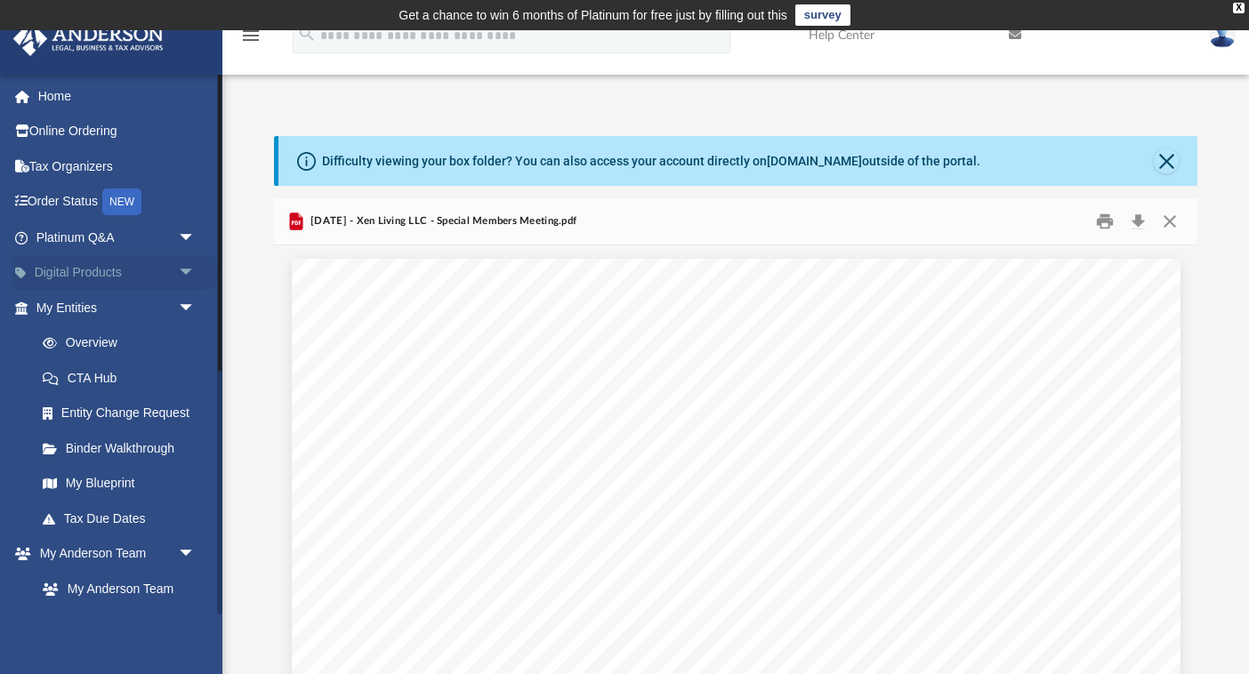
click at [162, 271] on link "Digital Products arrow_drop_down" at bounding box center [117, 273] width 210 height 36
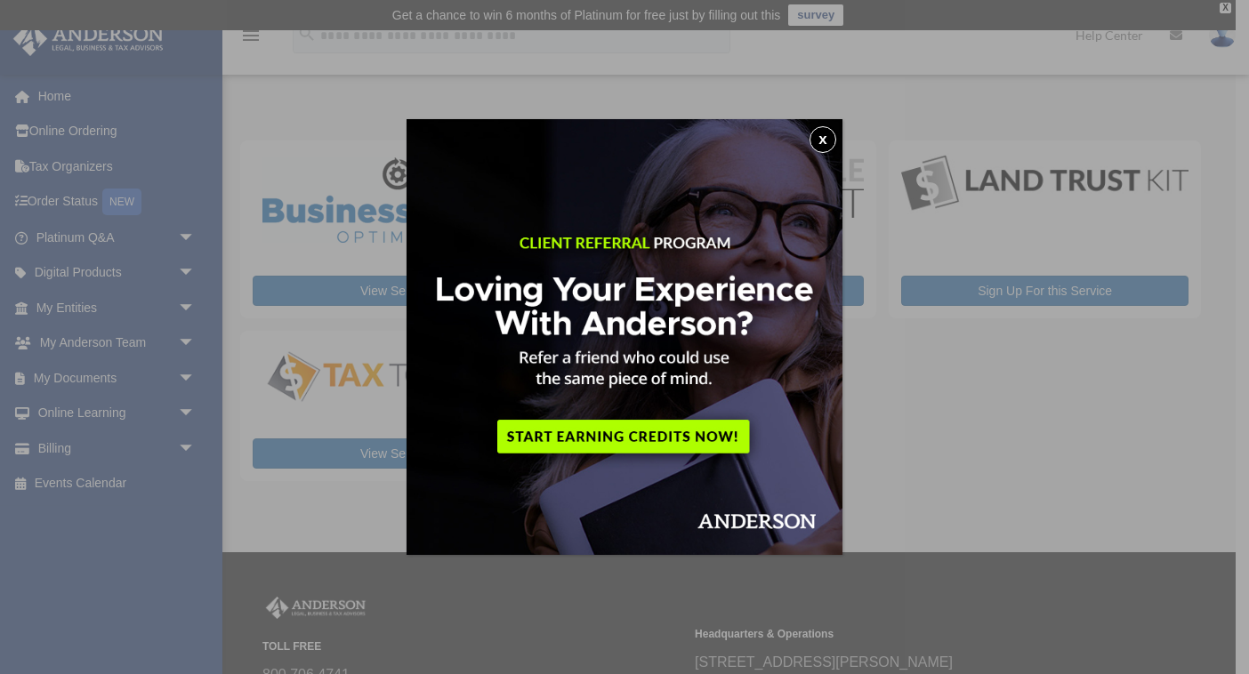
click at [827, 149] on button "x" at bounding box center [822, 139] width 27 height 27
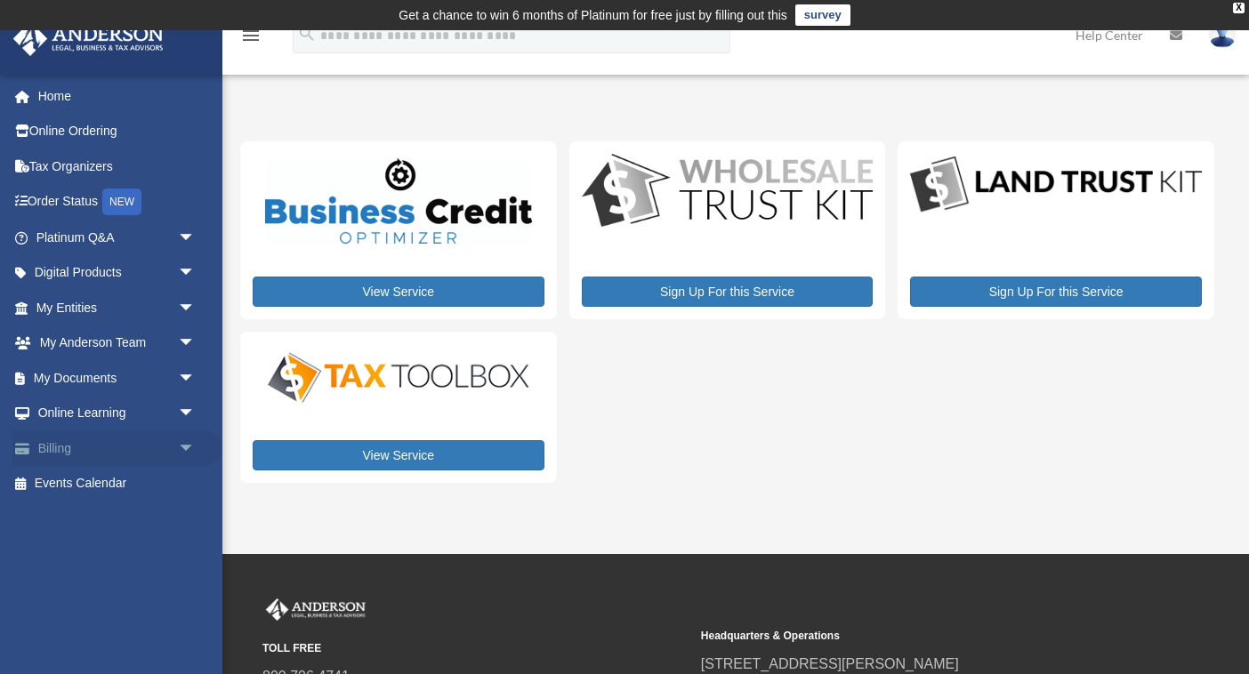
click at [183, 444] on span "arrow_drop_down" at bounding box center [196, 448] width 36 height 36
